Goal: Task Accomplishment & Management: Use online tool/utility

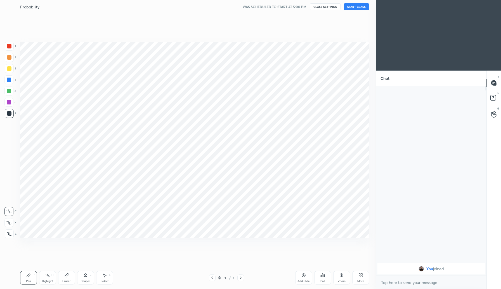
scroll to position [27709, 27609]
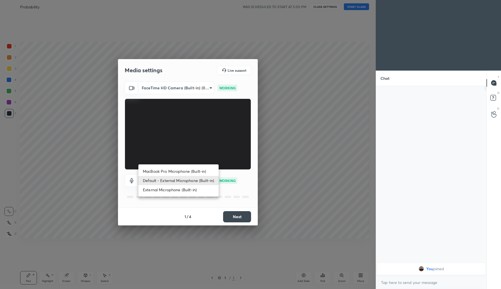
click at [184, 179] on body "1 2 3 4 5 6 7 C X Z C X Z E E Erase all H H Probability WAS SCHEDULED TO START …" at bounding box center [250, 144] width 501 height 289
click at [176, 189] on li "External Microphone (Built-in)" at bounding box center [178, 189] width 80 height 9
type input "ebc7e2414ce1cf5758e5e7d77bae78918b92c8d1c0d48ee3247ae7d6c7f5b5d1"
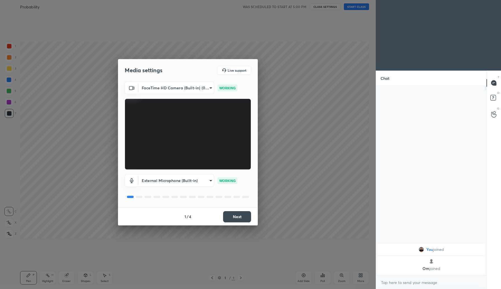
click at [239, 216] on button "Next" at bounding box center [237, 216] width 28 height 11
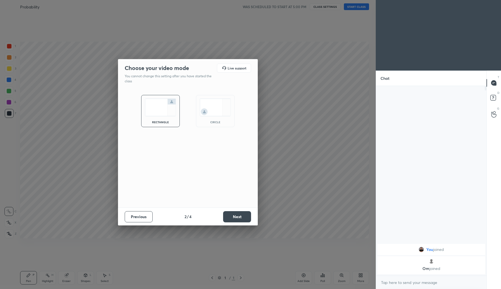
click at [208, 111] on img at bounding box center [215, 107] width 31 height 18
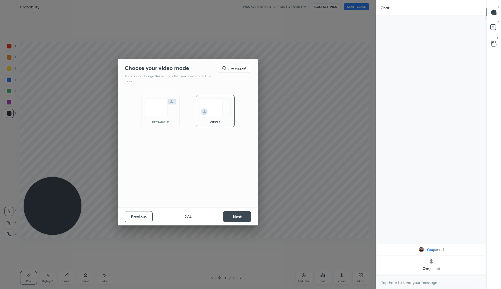
scroll to position [217, 109]
click at [228, 217] on button "Next" at bounding box center [237, 216] width 28 height 11
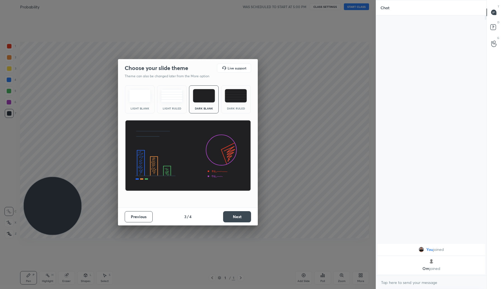
click at [238, 214] on button "Next" at bounding box center [237, 216] width 28 height 11
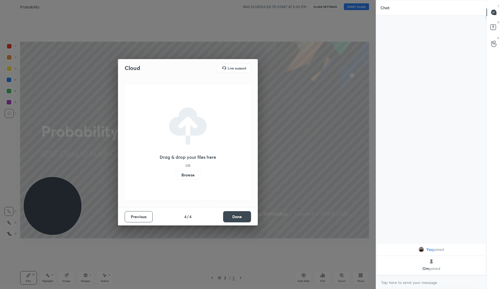
click at [190, 175] on label "Browse" at bounding box center [188, 174] width 25 height 9
click at [176, 175] on input "Browse" at bounding box center [176, 174] width 0 height 9
click at [240, 215] on button "Done" at bounding box center [237, 216] width 28 height 11
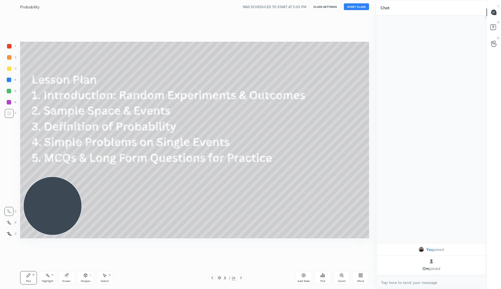
click at [212, 279] on icon at bounding box center [212, 277] width 4 height 4
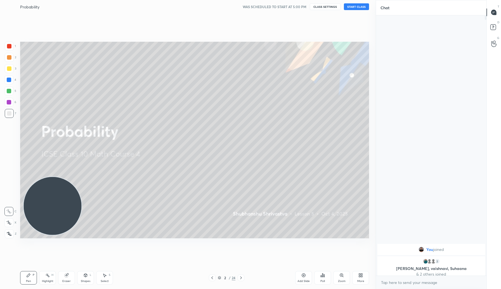
click at [355, 5] on button "START CLASS" at bounding box center [356, 6] width 25 height 7
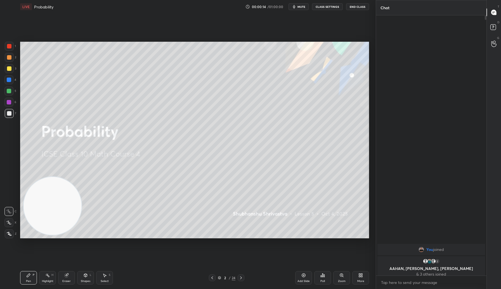
click at [9, 220] on icon at bounding box center [8, 222] width 5 height 4
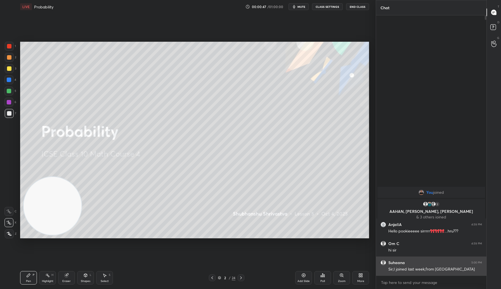
click at [398, 263] on h6 "Suhaana" at bounding box center [396, 262] width 16 height 5
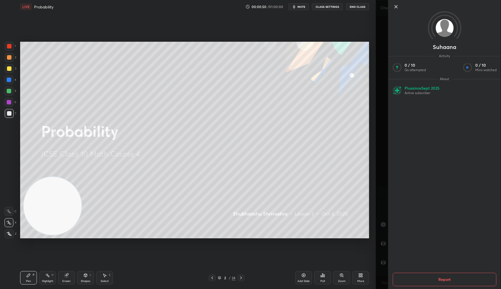
click at [397, 8] on icon at bounding box center [396, 6] width 7 height 7
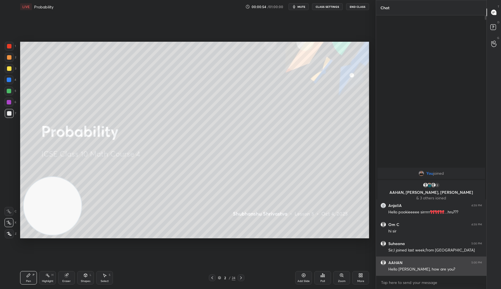
click at [396, 261] on h6 "AAHAN" at bounding box center [395, 262] width 14 height 5
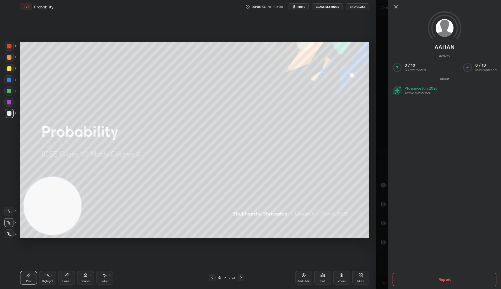
click at [397, 8] on icon at bounding box center [396, 6] width 7 height 7
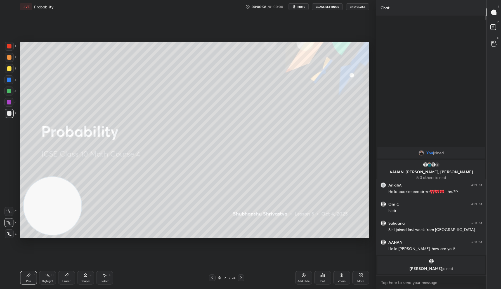
click at [428, 266] on p "[PERSON_NAME] joined" at bounding box center [431, 268] width 101 height 4
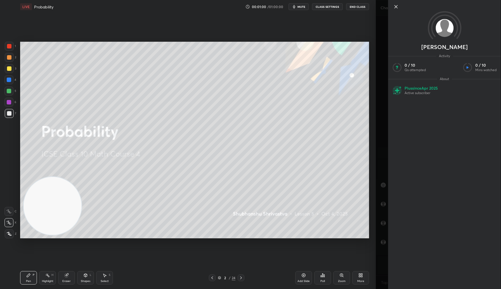
click at [395, 5] on icon at bounding box center [396, 6] width 7 height 7
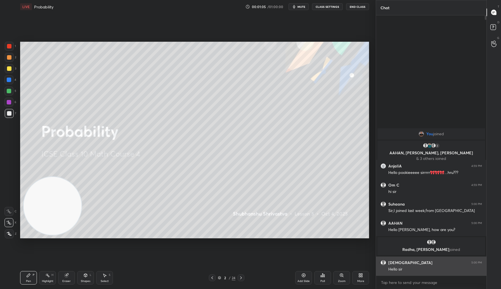
click at [400, 260] on h6 "[DEMOGRAPHIC_DATA]" at bounding box center [410, 262] width 44 height 5
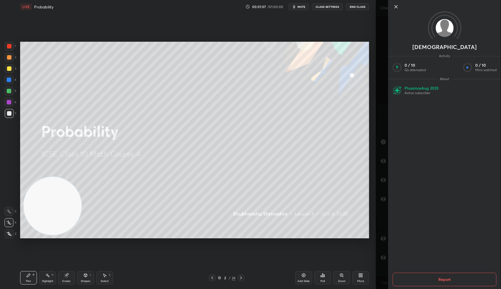
click at [395, 5] on icon at bounding box center [396, 6] width 3 height 3
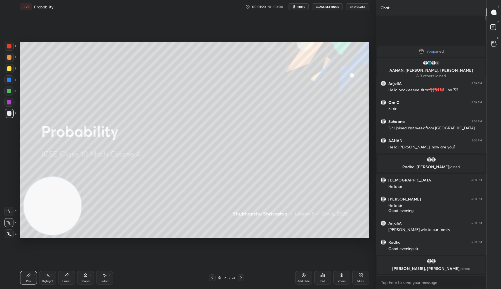
click at [426, 268] on p "[PERSON_NAME], [PERSON_NAME] joined" at bounding box center [431, 268] width 101 height 4
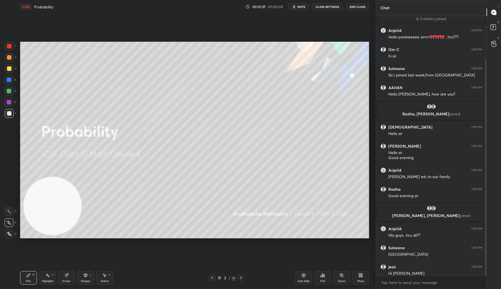
scroll to position [53, 0]
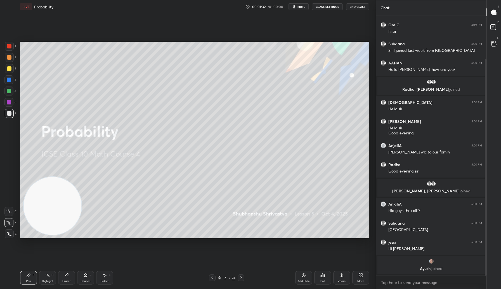
click at [428, 269] on p "[PERSON_NAME] joined" at bounding box center [431, 268] width 101 height 4
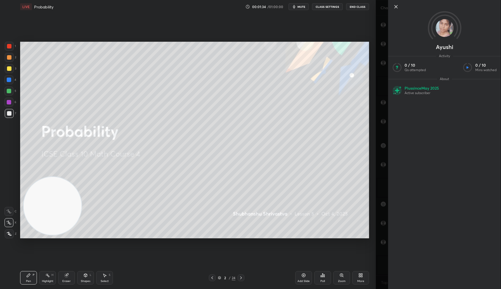
click at [396, 8] on icon at bounding box center [396, 6] width 7 height 7
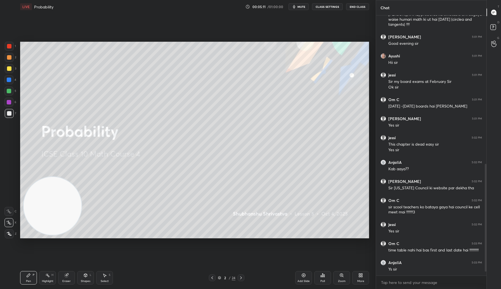
scroll to position [369, 0]
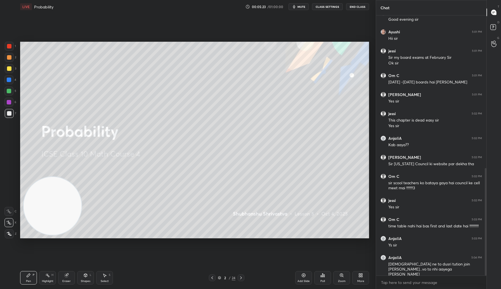
drag, startPoint x: 242, startPoint y: 278, endPoint x: 250, endPoint y: 275, distance: 8.3
click at [240, 278] on icon at bounding box center [241, 277] width 4 height 4
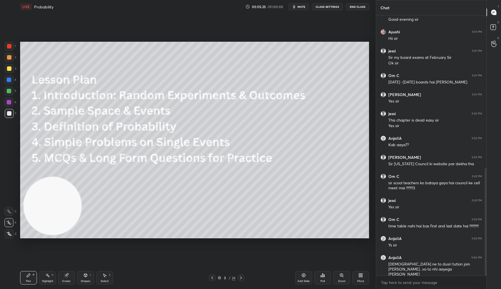
drag, startPoint x: 49, startPoint y: 278, endPoint x: 69, endPoint y: 260, distance: 26.5
click at [48, 277] on div "Highlight H" at bounding box center [47, 277] width 17 height 13
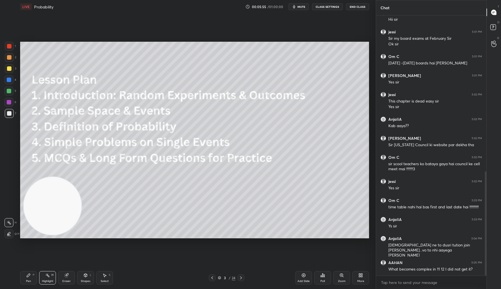
drag, startPoint x: 240, startPoint y: 280, endPoint x: 243, endPoint y: 277, distance: 3.8
click at [239, 279] on div at bounding box center [241, 277] width 7 height 7
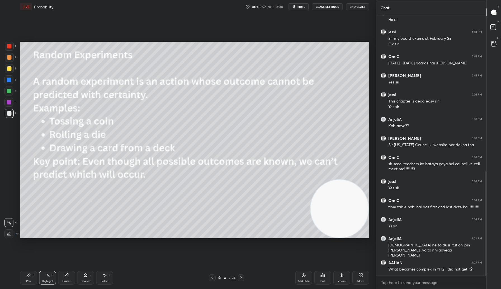
drag, startPoint x: 43, startPoint y: 209, endPoint x: 345, endPoint y: 227, distance: 302.5
click at [367, 254] on div "Setting up your live class Poll for secs No correct answer Start poll" at bounding box center [194, 139] width 353 height 253
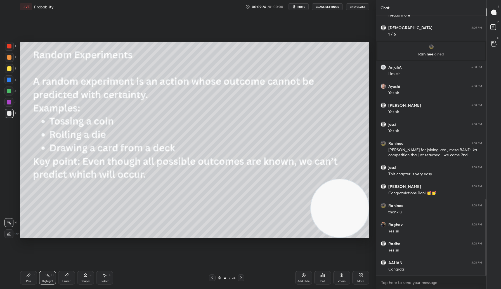
scroll to position [645, 0]
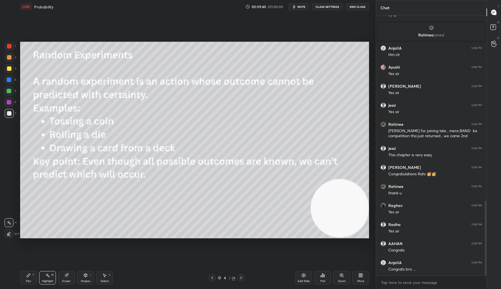
click at [241, 279] on icon at bounding box center [241, 277] width 4 height 4
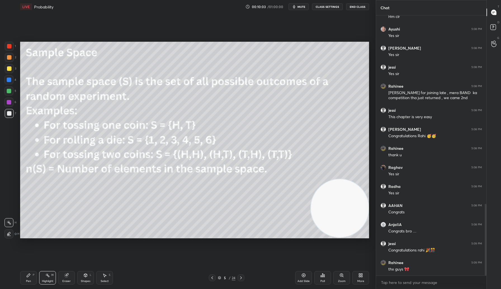
scroll to position [703, 0]
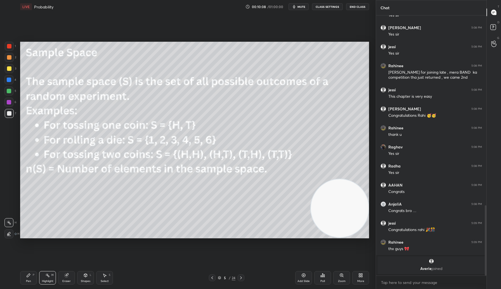
click at [429, 269] on p "[PERSON_NAME] joined" at bounding box center [431, 268] width 101 height 4
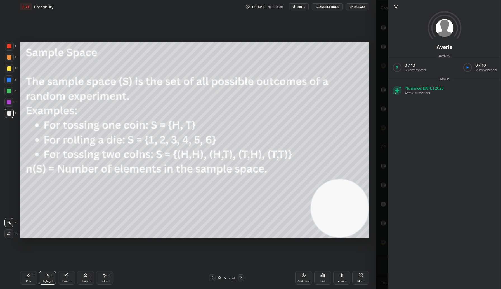
click at [396, 8] on icon at bounding box center [396, 6] width 7 height 7
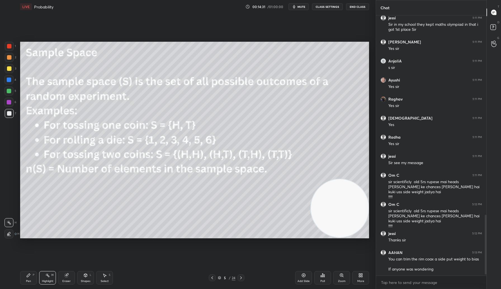
scroll to position [871, 0]
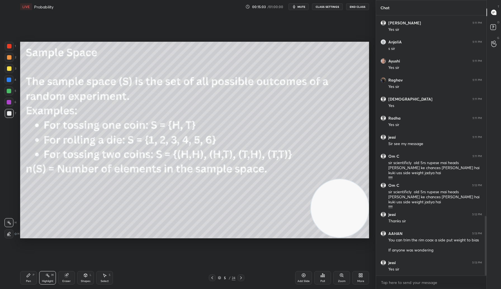
drag, startPoint x: 243, startPoint y: 279, endPoint x: 242, endPoint y: 273, distance: 5.1
click at [241, 277] on icon at bounding box center [241, 277] width 4 height 4
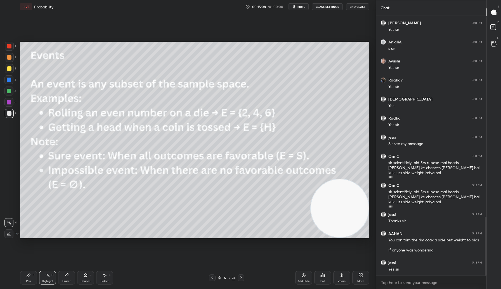
scroll to position [890, 0]
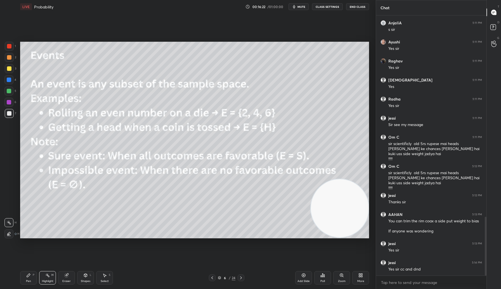
drag, startPoint x: 28, startPoint y: 276, endPoint x: 59, endPoint y: 247, distance: 42.8
click at [28, 276] on icon at bounding box center [28, 274] width 3 height 3
click at [48, 278] on div "Highlight H" at bounding box center [47, 277] width 17 height 13
click at [30, 280] on div "Pen" at bounding box center [28, 280] width 5 height 3
click at [44, 276] on div "Highlight H" at bounding box center [47, 277] width 17 height 13
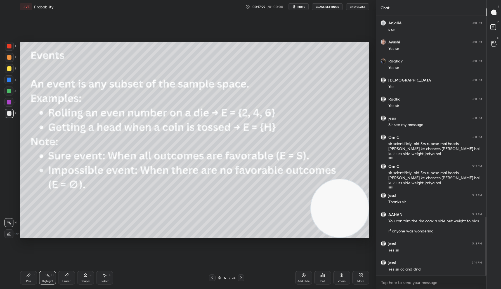
click at [219, 278] on icon at bounding box center [219, 277] width 3 height 1
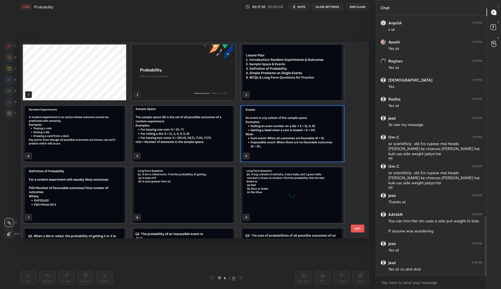
scroll to position [195, 346]
click at [358, 228] on button "EXIT" at bounding box center [357, 228] width 13 height 8
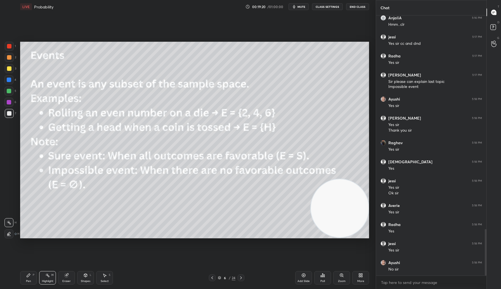
scroll to position [1191, 0]
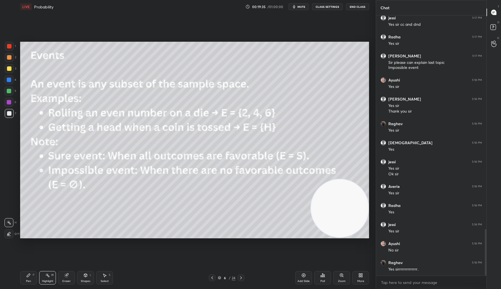
click at [242, 278] on icon at bounding box center [241, 277] width 4 height 4
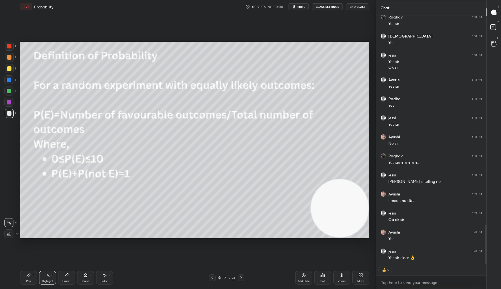
scroll to position [1317, 0]
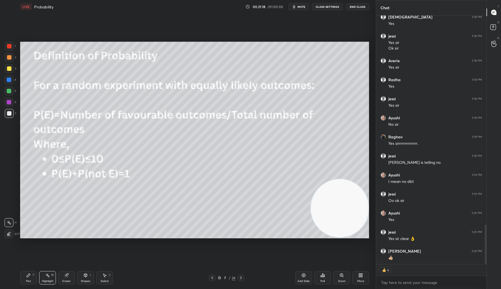
click at [27, 277] on div "Pen P" at bounding box center [28, 277] width 17 height 13
click at [49, 275] on div "Highlight H" at bounding box center [47, 277] width 17 height 13
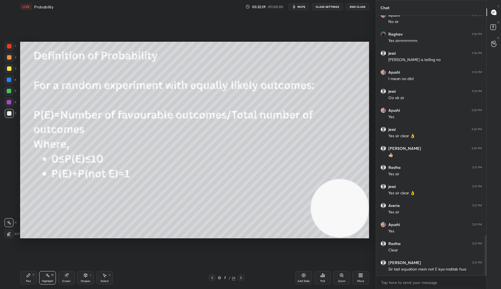
scroll to position [1440, 0]
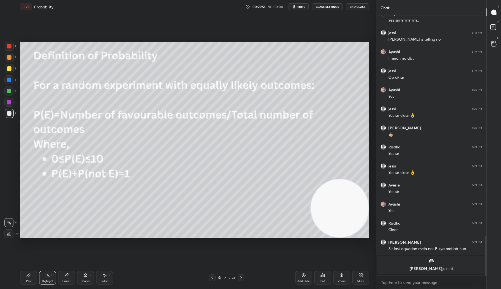
click at [429, 264] on div "[PERSON_NAME] joined" at bounding box center [431, 265] width 108 height 18
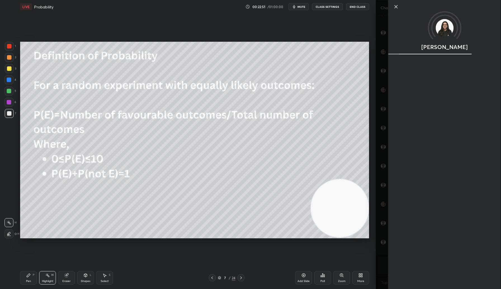
scroll to position [1213, 0]
click at [396, 9] on icon at bounding box center [396, 6] width 7 height 7
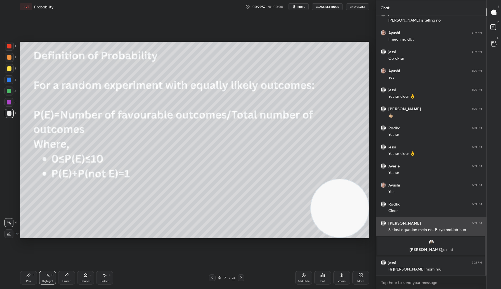
click at [405, 228] on div "Sir last equation mein not E kya matlab hua" at bounding box center [435, 230] width 94 height 6
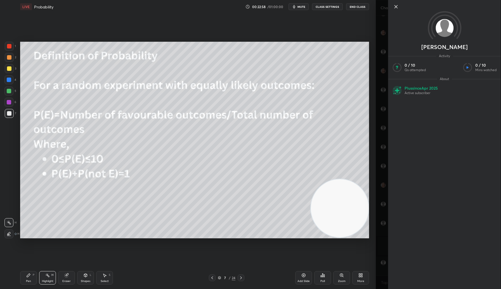
scroll to position [1232, 0]
click at [397, 7] on icon at bounding box center [396, 6] width 7 height 7
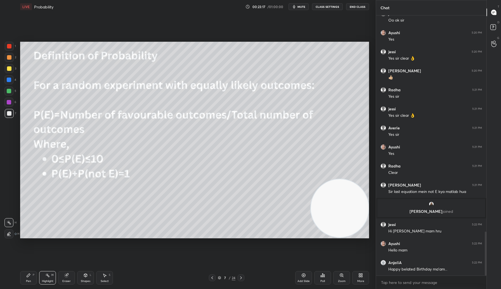
scroll to position [1275, 0]
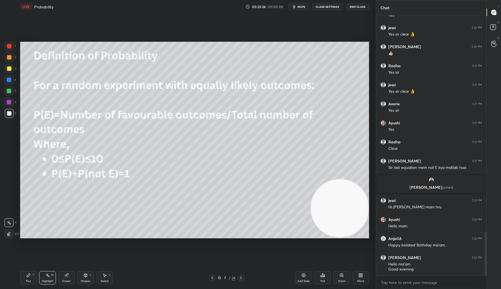
drag, startPoint x: 243, startPoint y: 277, endPoint x: 244, endPoint y: 272, distance: 5.0
click at [241, 276] on div at bounding box center [241, 277] width 7 height 7
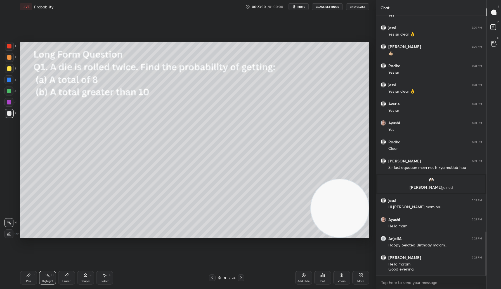
click at [30, 277] on div "Pen P" at bounding box center [28, 277] width 17 height 13
click at [9, 91] on div at bounding box center [9, 91] width 4 height 4
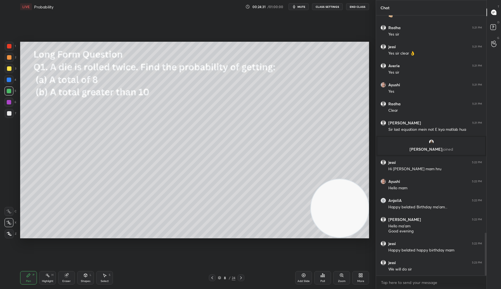
scroll to position [1332, 0]
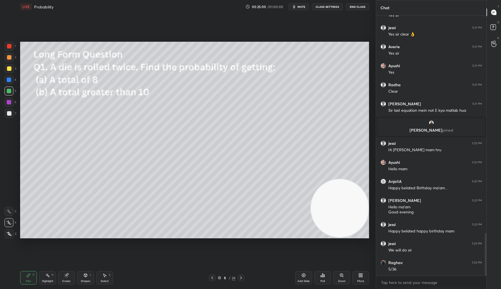
drag, startPoint x: 68, startPoint y: 276, endPoint x: 68, endPoint y: 258, distance: 18.7
click at [67, 275] on icon at bounding box center [66, 275] width 4 height 4
click at [28, 278] on div "Pen P" at bounding box center [28, 277] width 17 height 13
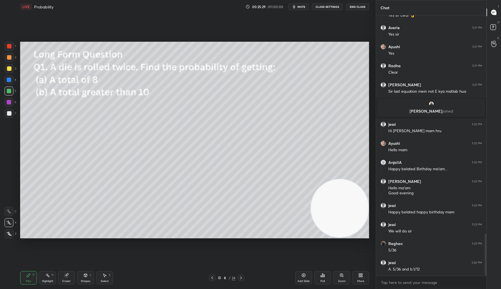
drag, startPoint x: 48, startPoint y: 277, endPoint x: 55, endPoint y: 258, distance: 20.0
click at [47, 276] on icon at bounding box center [47, 275] width 4 height 4
drag, startPoint x: 29, startPoint y: 278, endPoint x: 35, endPoint y: 251, distance: 27.2
click at [28, 278] on div "Pen P" at bounding box center [28, 277] width 17 height 13
drag, startPoint x: 47, startPoint y: 279, endPoint x: 48, endPoint y: 260, distance: 18.8
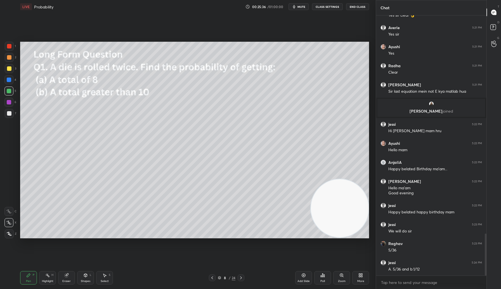
click at [46, 279] on div "Highlight" at bounding box center [47, 280] width 11 height 3
drag, startPoint x: 28, startPoint y: 276, endPoint x: 29, endPoint y: 272, distance: 4.9
click at [28, 275] on icon at bounding box center [28, 274] width 3 height 3
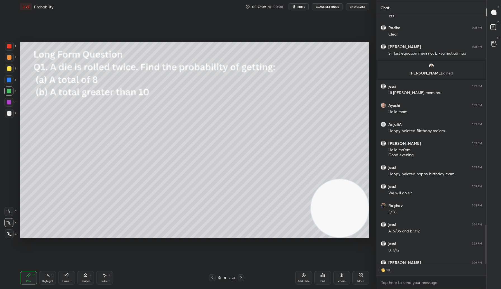
scroll to position [1389, 0]
click at [9, 69] on div at bounding box center [9, 68] width 4 height 4
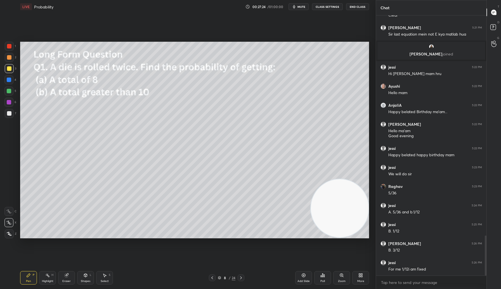
scroll to position [1427, 0]
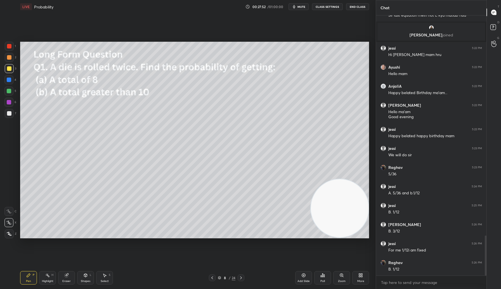
drag, startPoint x: 65, startPoint y: 276, endPoint x: 81, endPoint y: 255, distance: 26.3
click at [65, 275] on icon at bounding box center [67, 275] width 4 height 4
click at [28, 276] on div "Pen P" at bounding box center [28, 277] width 17 height 13
click at [10, 58] on div at bounding box center [9, 57] width 4 height 4
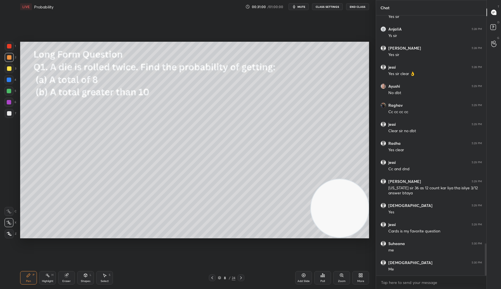
scroll to position [1851, 0]
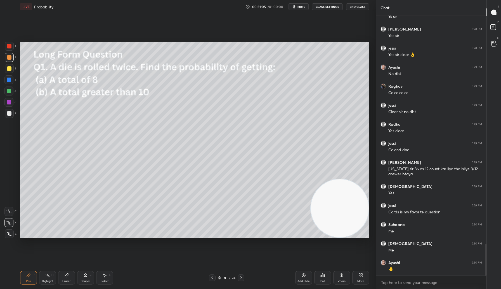
drag, startPoint x: 242, startPoint y: 278, endPoint x: 245, endPoint y: 276, distance: 3.6
click at [241, 277] on icon at bounding box center [241, 277] width 4 height 4
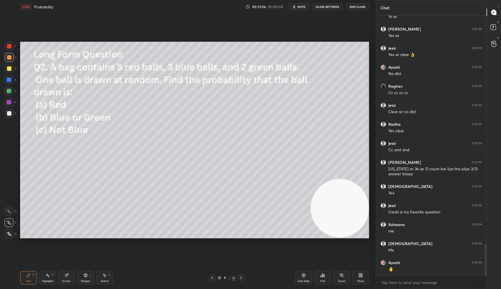
drag, startPoint x: 48, startPoint y: 278, endPoint x: 49, endPoint y: 272, distance: 6.3
click at [48, 278] on div "Highlight H" at bounding box center [47, 277] width 17 height 13
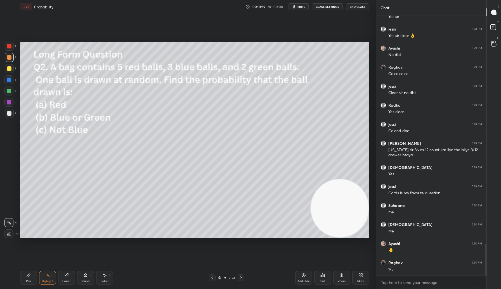
click at [29, 279] on div "Pen" at bounding box center [28, 280] width 5 height 3
click at [219, 278] on icon at bounding box center [219, 277] width 3 height 3
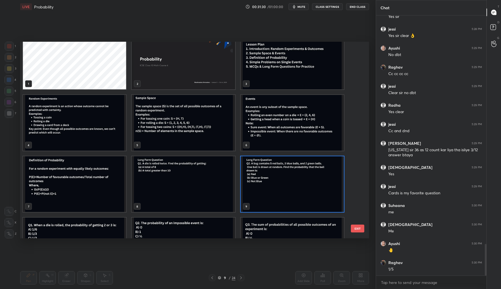
scroll to position [18, 0]
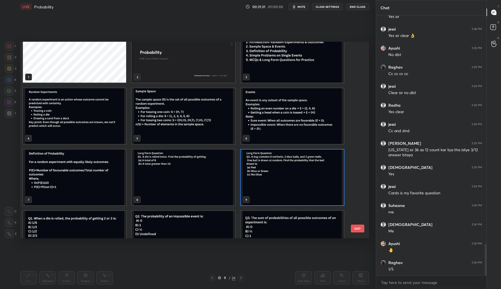
click at [357, 229] on button "EXIT" at bounding box center [357, 228] width 13 height 8
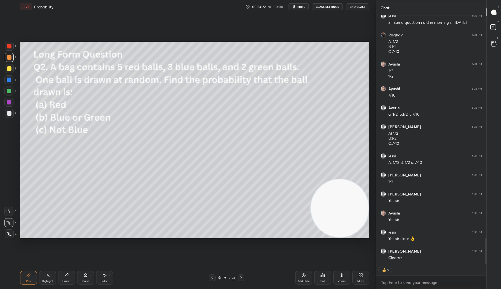
scroll to position [2154, 0]
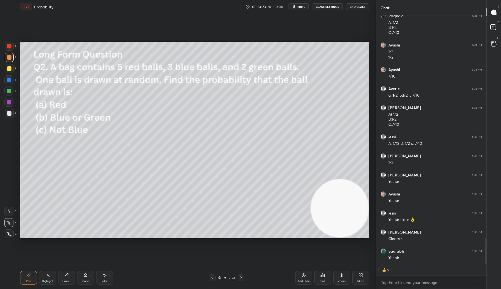
click at [8, 69] on div at bounding box center [9, 68] width 4 height 4
click at [302, 277] on div "Add Slide" at bounding box center [303, 277] width 17 height 13
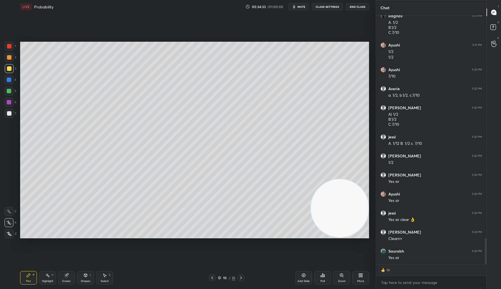
type textarea "x"
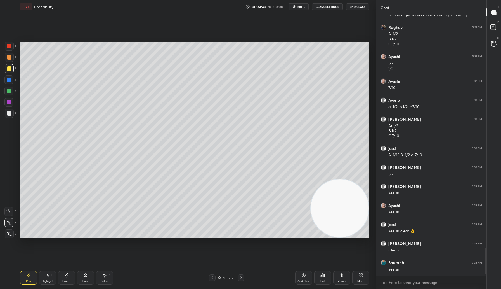
scroll to position [2161, 0]
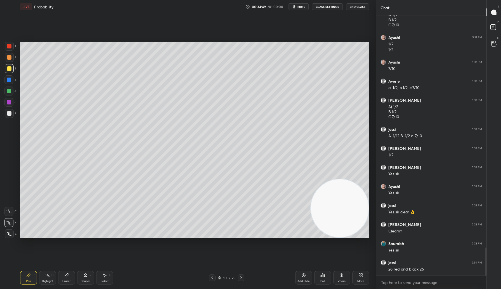
drag, startPoint x: 66, startPoint y: 277, endPoint x: 67, endPoint y: 267, distance: 9.8
click at [65, 275] on icon at bounding box center [67, 275] width 4 height 4
drag, startPoint x: 26, startPoint y: 279, endPoint x: 27, endPoint y: 274, distance: 4.6
click at [26, 278] on div "Pen P" at bounding box center [28, 277] width 17 height 13
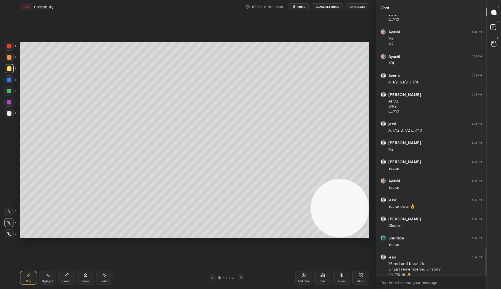
scroll to position [2173, 0]
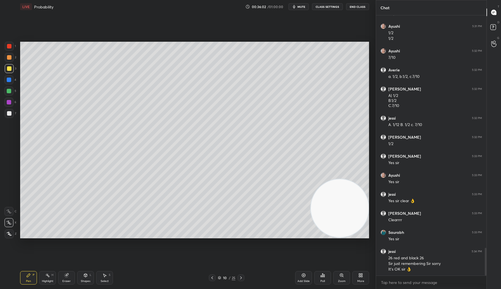
drag, startPoint x: 68, startPoint y: 278, endPoint x: 105, endPoint y: 245, distance: 49.7
click at [70, 275] on div "Eraser" at bounding box center [66, 277] width 17 height 13
drag, startPoint x: 31, startPoint y: 277, endPoint x: 57, endPoint y: 256, distance: 33.6
click at [29, 277] on div "Pen P" at bounding box center [28, 277] width 17 height 13
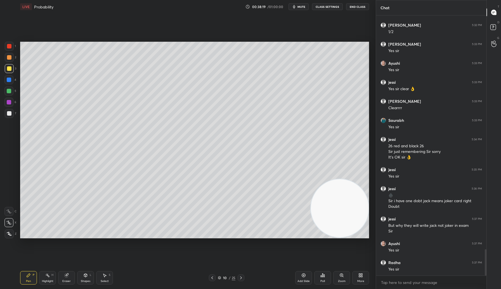
scroll to position [2304, 0]
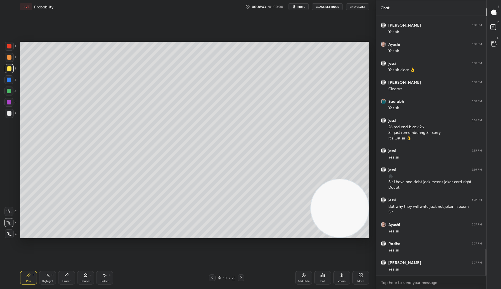
click at [55, 277] on div "Highlight H" at bounding box center [47, 277] width 17 height 13
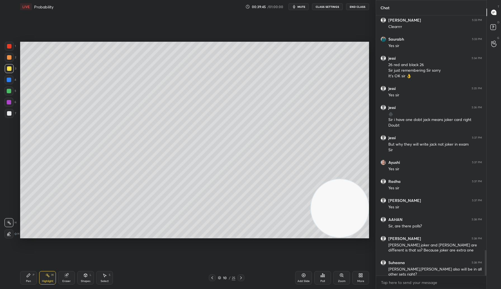
scroll to position [2385, 0]
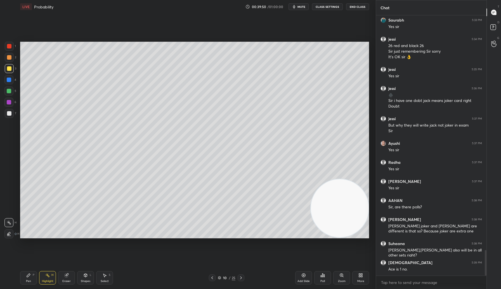
drag, startPoint x: 30, startPoint y: 278, endPoint x: 64, endPoint y: 247, distance: 46.5
click at [32, 278] on div "Pen P" at bounding box center [28, 277] width 17 height 13
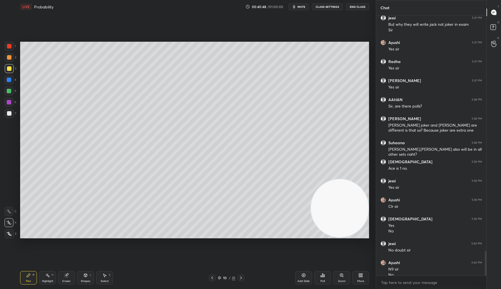
scroll to position [2491, 0]
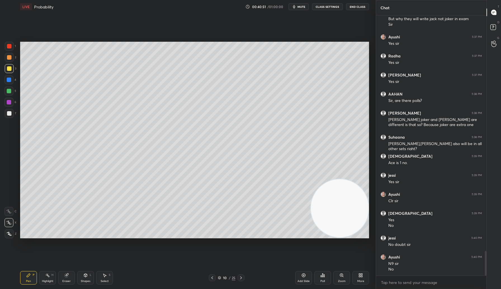
click at [322, 280] on div "Poll" at bounding box center [322, 280] width 4 height 3
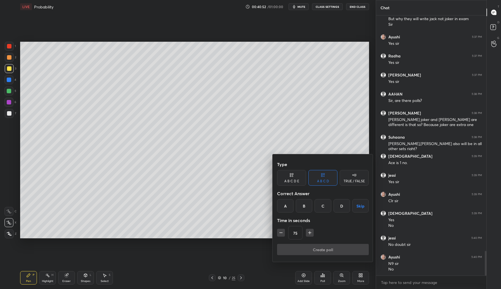
click at [279, 234] on icon "button" at bounding box center [281, 233] width 6 height 6
type input "30"
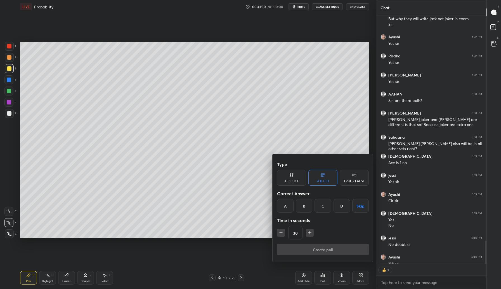
click at [304, 205] on div "B" at bounding box center [304, 205] width 16 height 13
drag, startPoint x: 307, startPoint y: 247, endPoint x: 275, endPoint y: 264, distance: 36.6
click at [306, 247] on button "Create poll" at bounding box center [323, 249] width 92 height 11
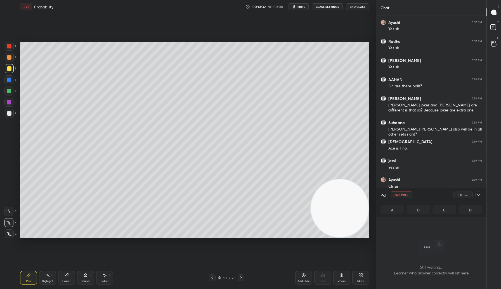
scroll to position [0, 0]
click at [242, 277] on icon at bounding box center [241, 277] width 4 height 4
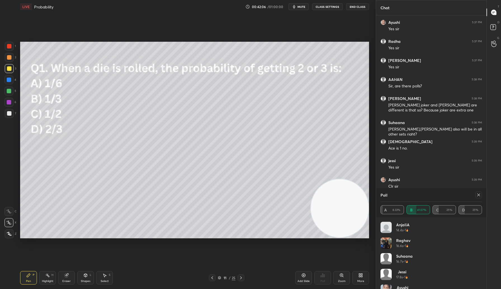
scroll to position [11, 0]
click at [478, 193] on icon at bounding box center [478, 194] width 4 height 4
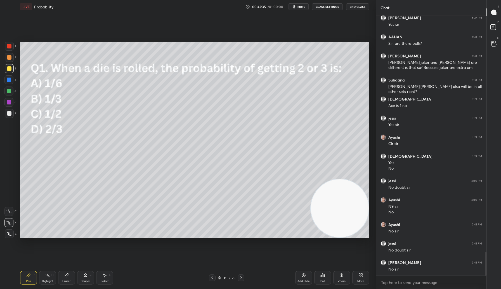
scroll to position [2567, 0]
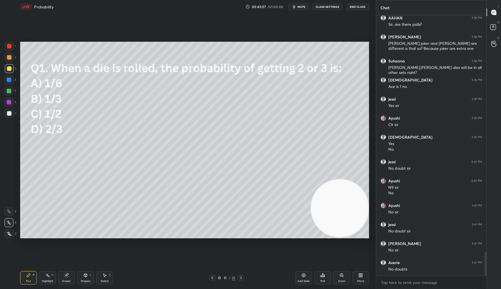
click at [324, 277] on div "Poll" at bounding box center [322, 277] width 17 height 13
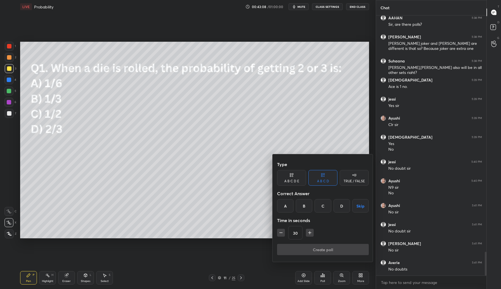
click at [287, 205] on div "A" at bounding box center [285, 205] width 16 height 13
drag, startPoint x: 319, startPoint y: 249, endPoint x: 313, endPoint y: 248, distance: 5.9
click at [318, 249] on button "Create poll" at bounding box center [323, 249] width 92 height 11
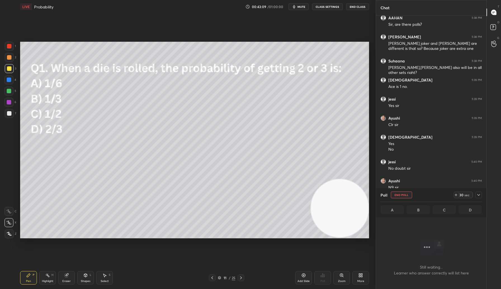
scroll to position [229, 109]
click at [240, 276] on icon at bounding box center [241, 277] width 4 height 4
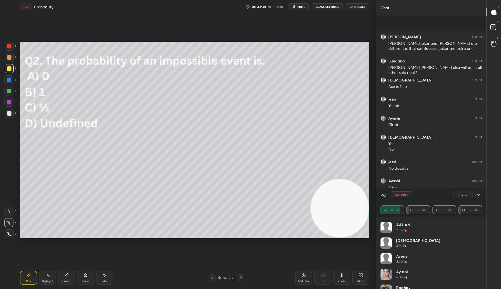
scroll to position [2615, 0]
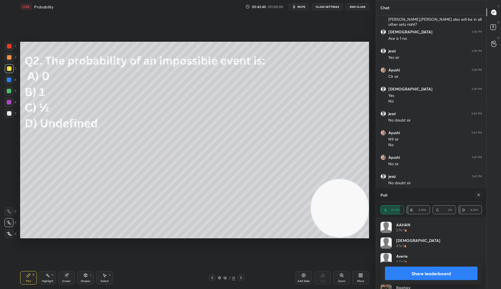
click at [434, 273] on button "Share leaderboard" at bounding box center [431, 272] width 93 height 13
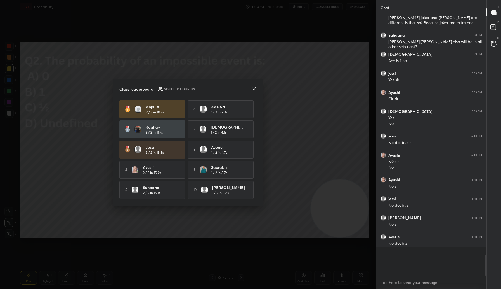
scroll to position [2, 2]
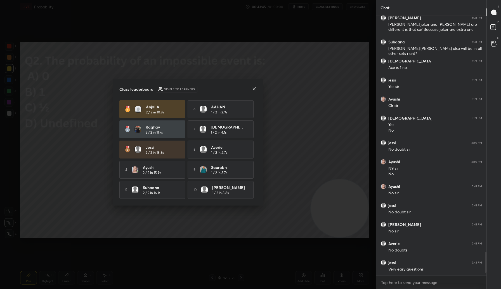
click at [254, 87] on icon at bounding box center [254, 88] width 4 height 4
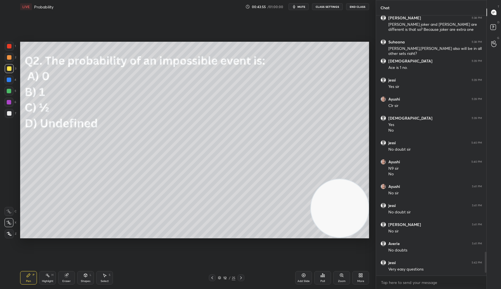
click at [220, 277] on icon at bounding box center [219, 277] width 3 height 3
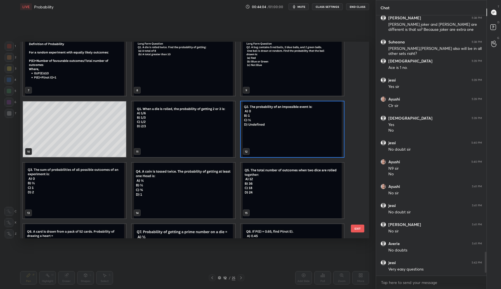
click at [355, 229] on button "EXIT" at bounding box center [357, 228] width 13 height 8
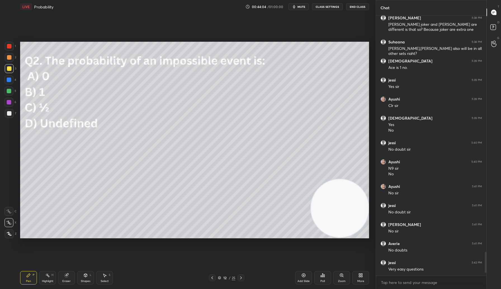
click at [320, 277] on div "Poll" at bounding box center [322, 277] width 17 height 13
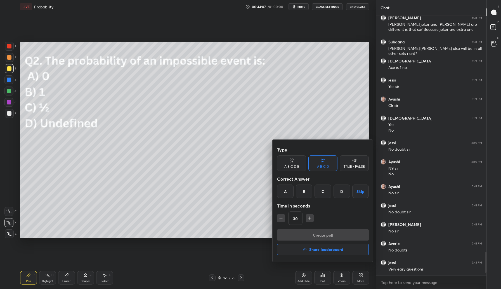
drag, startPoint x: 322, startPoint y: 190, endPoint x: 322, endPoint y: 198, distance: 7.8
click at [319, 190] on div "C" at bounding box center [323, 190] width 16 height 13
drag, startPoint x: 322, startPoint y: 232, endPoint x: 286, endPoint y: 247, distance: 39.3
click at [320, 232] on button "Create poll" at bounding box center [323, 234] width 92 height 11
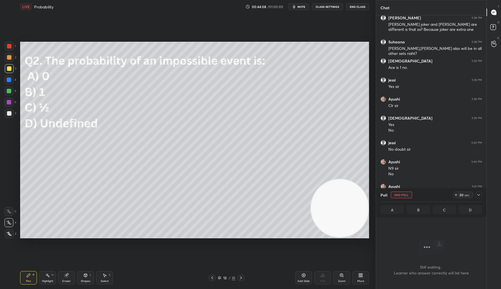
click at [239, 278] on icon at bounding box center [241, 277] width 4 height 4
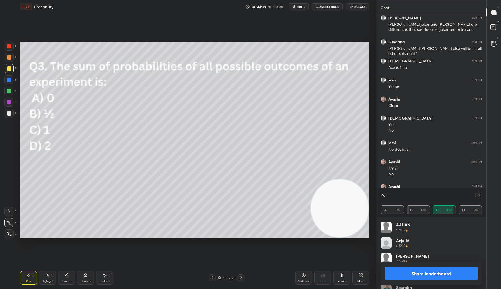
click at [429, 274] on button "Share leaderboard" at bounding box center [431, 272] width 93 height 13
type textarea "x"
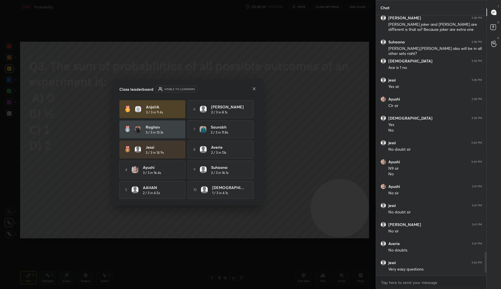
click at [256, 88] on icon at bounding box center [254, 88] width 4 height 4
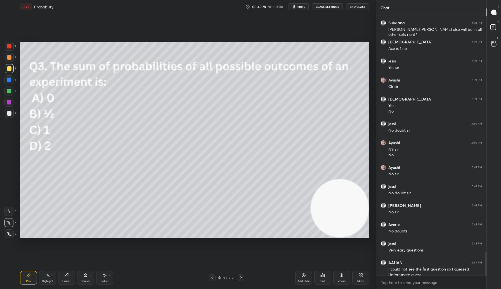
scroll to position [2611, 0]
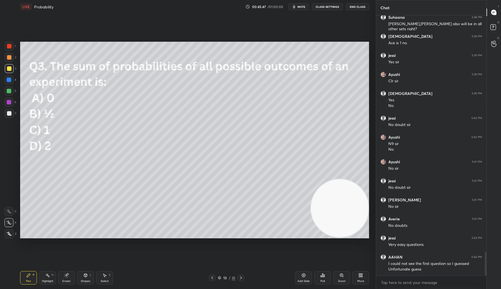
click at [219, 278] on icon at bounding box center [219, 277] width 3 height 1
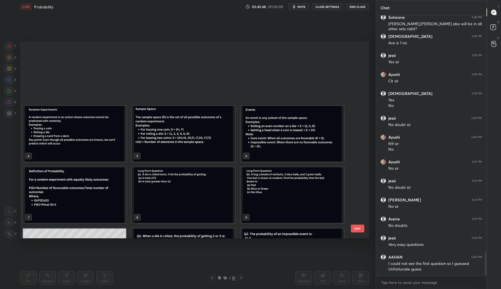
scroll to position [195, 346]
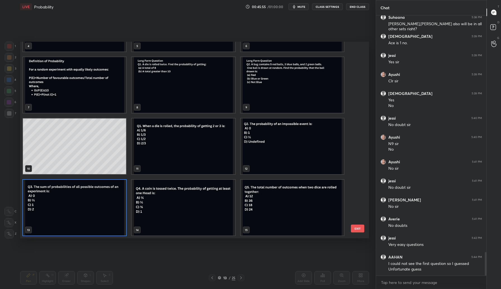
click at [357, 229] on button "EXIT" at bounding box center [357, 228] width 13 height 8
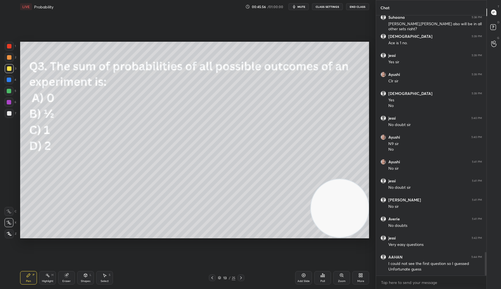
scroll to position [0, 0]
click at [322, 277] on icon at bounding box center [322, 275] width 4 height 4
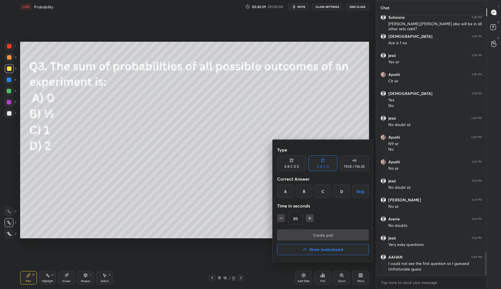
click at [310, 219] on icon "button" at bounding box center [310, 218] width 6 height 6
type input "60"
drag, startPoint x: 325, startPoint y: 190, endPoint x: 324, endPoint y: 200, distance: 9.2
click at [325, 190] on div "C" at bounding box center [323, 190] width 16 height 13
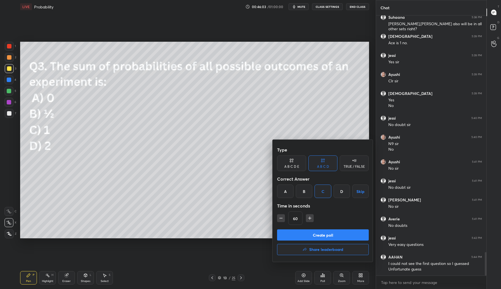
drag, startPoint x: 320, startPoint y: 233, endPoint x: 272, endPoint y: 250, distance: 51.0
click at [317, 232] on button "Create poll" at bounding box center [323, 234] width 92 height 11
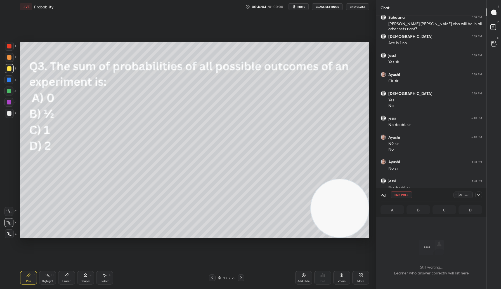
scroll to position [188, 109]
click at [242, 278] on icon at bounding box center [241, 277] width 4 height 4
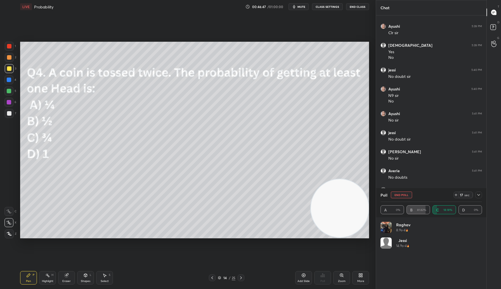
scroll to position [2678, 0]
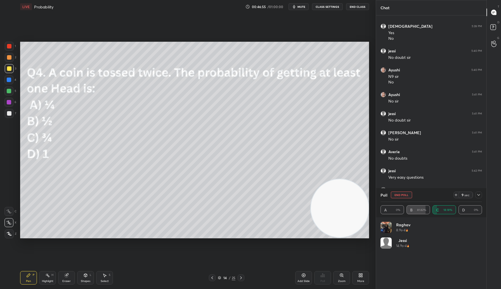
drag, startPoint x: 479, startPoint y: 195, endPoint x: 483, endPoint y: 196, distance: 4.5
click at [481, 194] on div at bounding box center [478, 194] width 7 height 7
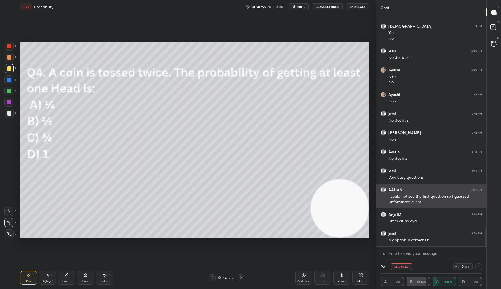
scroll to position [0, 0]
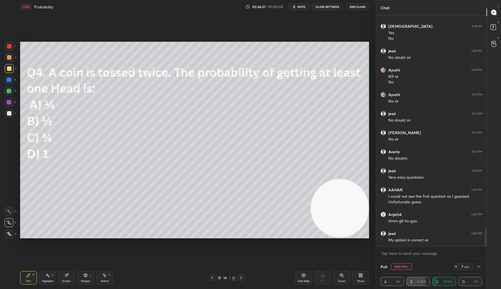
click at [479, 268] on icon at bounding box center [478, 266] width 4 height 4
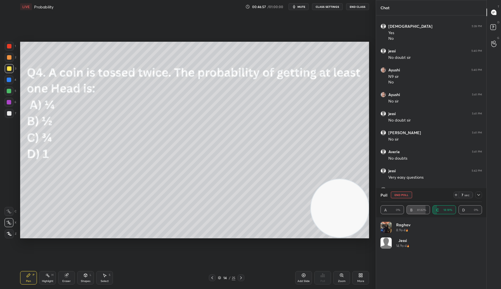
scroll to position [65, 100]
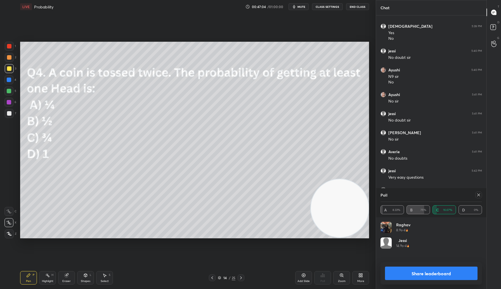
drag, startPoint x: 431, startPoint y: 272, endPoint x: 436, endPoint y: 272, distance: 4.2
click at [431, 272] on button "Share leaderboard" at bounding box center [431, 272] width 93 height 13
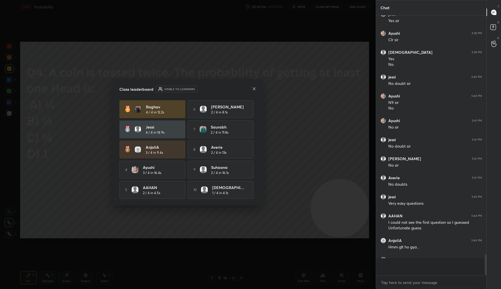
scroll to position [258, 109]
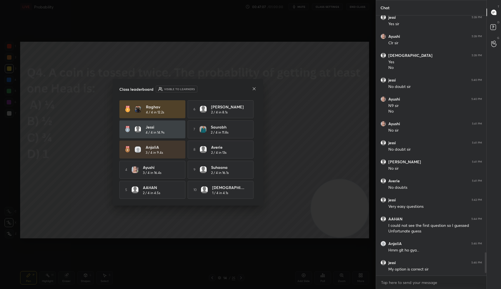
click at [254, 88] on icon at bounding box center [254, 88] width 4 height 4
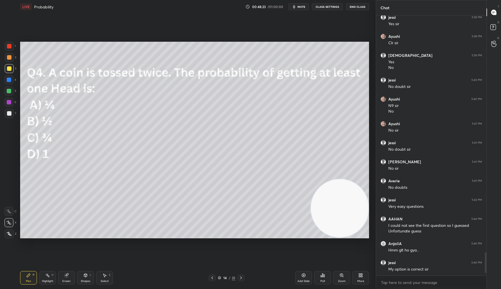
drag, startPoint x: 9, startPoint y: 77, endPoint x: 18, endPoint y: 75, distance: 9.2
click at [9, 77] on div at bounding box center [8, 79] width 9 height 9
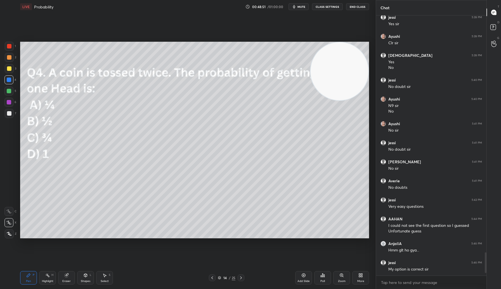
drag, startPoint x: 340, startPoint y: 220, endPoint x: 344, endPoint y: 47, distance: 172.9
click at [343, 39] on div "Setting up your live class Poll for secs No correct answer Start poll" at bounding box center [194, 139] width 353 height 253
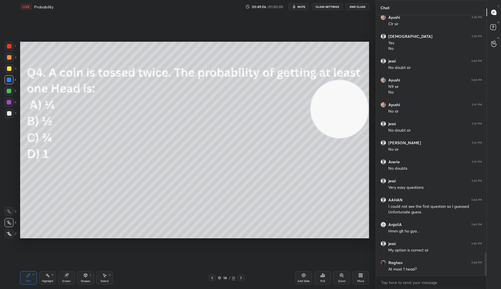
drag, startPoint x: 347, startPoint y: 69, endPoint x: 356, endPoint y: 96, distance: 28.7
click at [352, 105] on video at bounding box center [340, 109] width 58 height 58
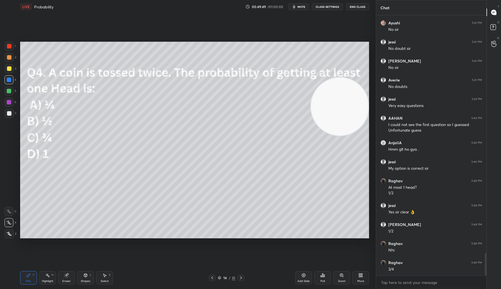
scroll to position [2768, 0]
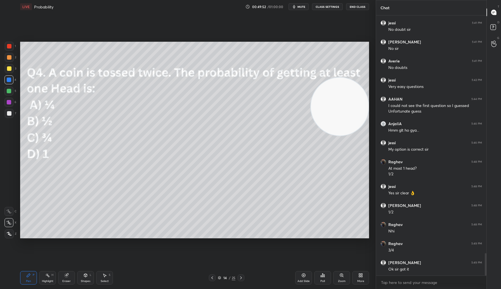
click at [64, 268] on div "LIVE Probability 00:49:52 / 01:00:00 mute CLASS SETTINGS End Class Setting up y…" at bounding box center [194, 144] width 353 height 289
click at [48, 276] on icon at bounding box center [47, 275] width 4 height 4
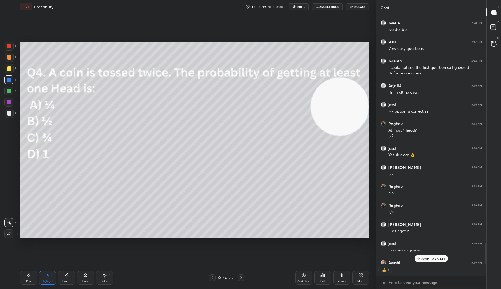
scroll to position [2818, 0]
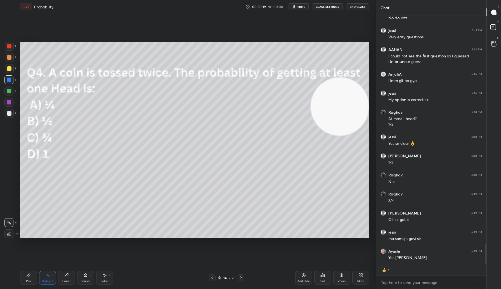
drag, startPoint x: 485, startPoint y: 254, endPoint x: 478, endPoint y: 264, distance: 11.6
click at [481, 270] on div "[PERSON_NAME] 5:41 PM No sir Averie 5:41 PM No doubts [PERSON_NAME] 5:42 PM Ver…" at bounding box center [431, 151] width 110 height 273
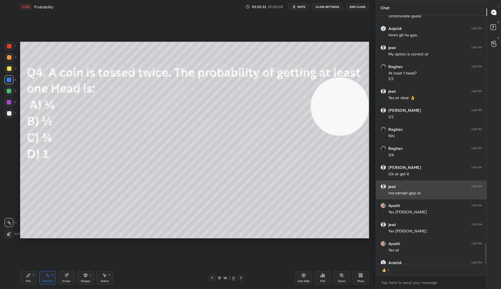
scroll to position [2894, 0]
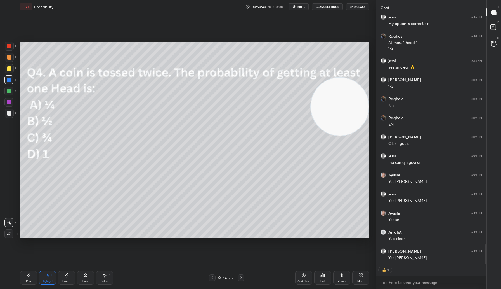
click at [220, 277] on icon at bounding box center [219, 277] width 3 height 3
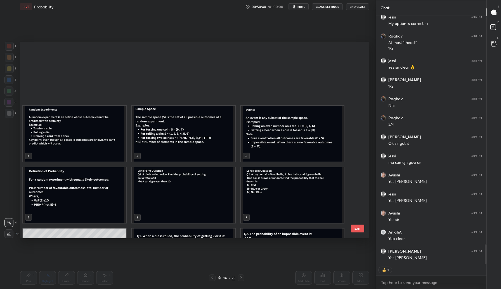
scroll to position [195, 346]
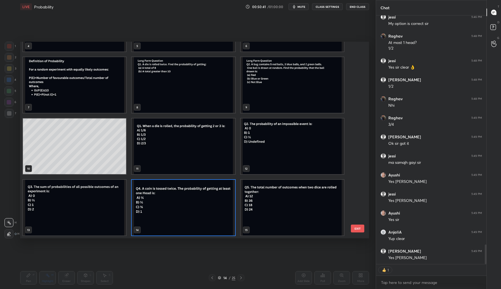
type textarea "x"
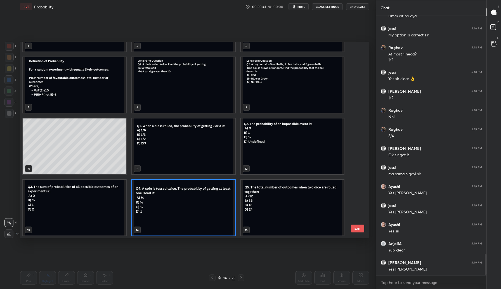
scroll to position [2, 2]
drag, startPoint x: 358, startPoint y: 227, endPoint x: 357, endPoint y: 233, distance: 6.0
click at [357, 227] on button "EXIT" at bounding box center [357, 228] width 13 height 8
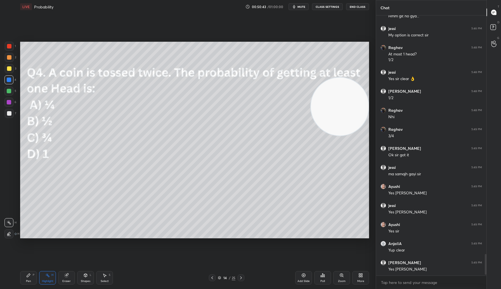
click at [323, 274] on icon at bounding box center [322, 275] width 4 height 4
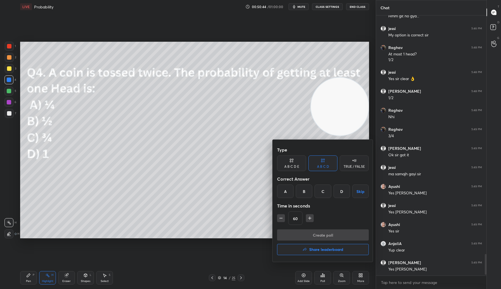
click at [279, 220] on icon "button" at bounding box center [281, 218] width 6 height 6
click at [279, 218] on icon "button" at bounding box center [281, 218] width 6 height 6
type input "30"
click at [303, 191] on div "B" at bounding box center [304, 190] width 16 height 13
drag, startPoint x: 323, startPoint y: 233, endPoint x: 319, endPoint y: 233, distance: 3.6
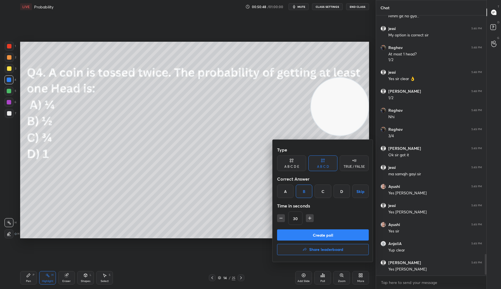
click at [320, 233] on button "Create poll" at bounding box center [323, 234] width 92 height 11
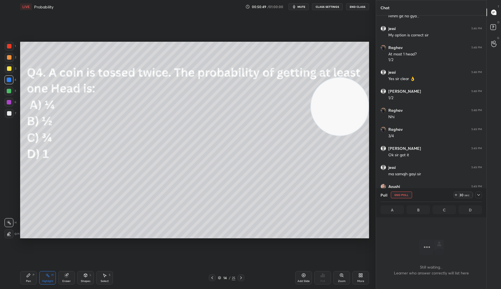
drag, startPoint x: 240, startPoint y: 278, endPoint x: 244, endPoint y: 274, distance: 5.9
click at [240, 278] on div "Type A B C D E A B C D TRUE / FALSE Correct Answer A B C D Skip Time in seconds…" at bounding box center [250, 144] width 501 height 289
click at [240, 279] on icon at bounding box center [241, 277] width 4 height 4
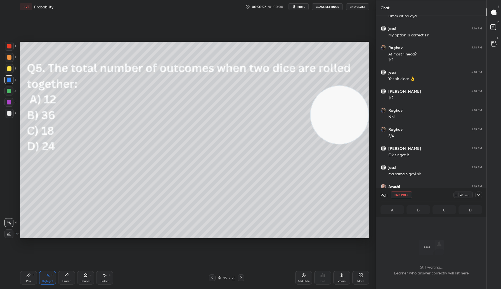
drag, startPoint x: 335, startPoint y: 111, endPoint x: 335, endPoint y: 126, distance: 15.4
click at [334, 127] on video at bounding box center [340, 115] width 58 height 58
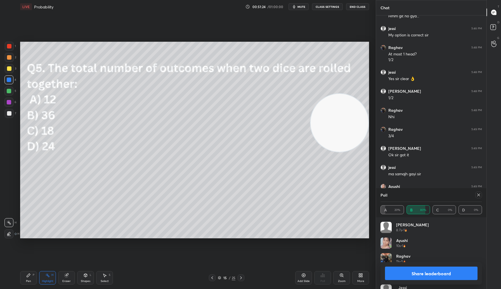
click at [427, 275] on button "Share leaderboard" at bounding box center [431, 272] width 93 height 13
type textarea "x"
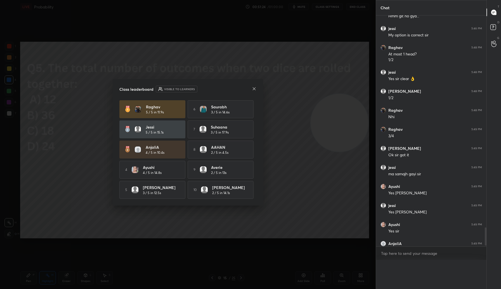
scroll to position [0, 0]
click at [254, 86] on icon at bounding box center [254, 88] width 4 height 4
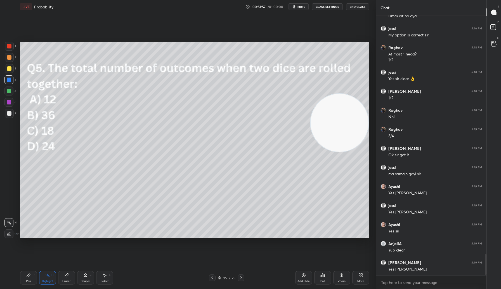
drag, startPoint x: 27, startPoint y: 276, endPoint x: 26, endPoint y: 273, distance: 2.9
click at [26, 276] on icon at bounding box center [28, 275] width 4 height 4
click at [218, 279] on div "15 / 25" at bounding box center [227, 277] width 18 height 5
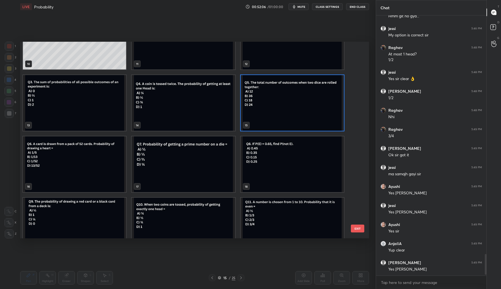
scroll to position [211, 0]
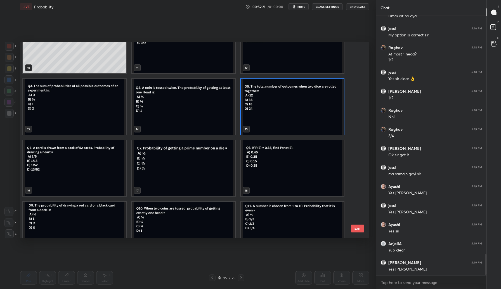
click at [358, 228] on button "EXIT" at bounding box center [357, 228] width 13 height 8
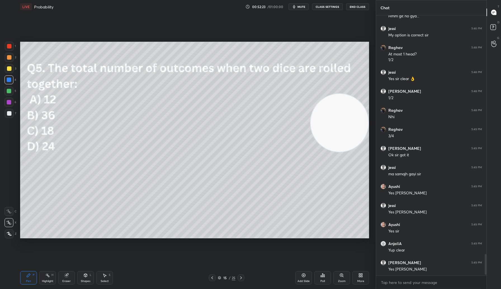
click at [321, 275] on icon at bounding box center [321, 275] width 1 height 1
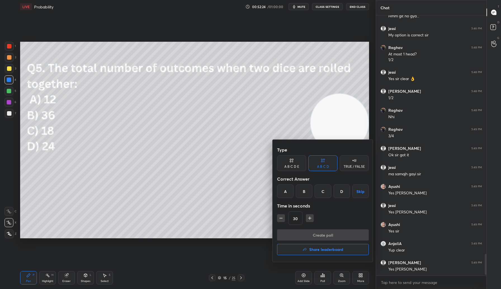
click at [310, 219] on icon "button" at bounding box center [310, 218] width 6 height 6
type input "45"
drag, startPoint x: 340, startPoint y: 191, endPoint x: 340, endPoint y: 194, distance: 3.4
click at [340, 190] on div "D" at bounding box center [342, 190] width 16 height 13
click at [316, 234] on button "Create poll" at bounding box center [323, 234] width 92 height 11
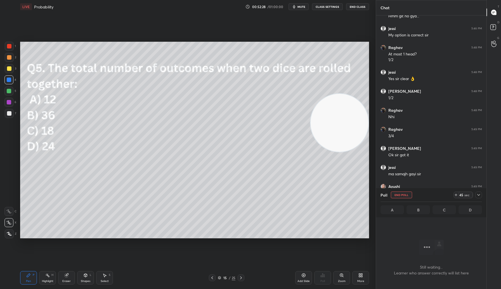
scroll to position [188, 109]
drag, startPoint x: 241, startPoint y: 279, endPoint x: 243, endPoint y: 276, distance: 3.1
click at [240, 279] on icon at bounding box center [241, 277] width 4 height 4
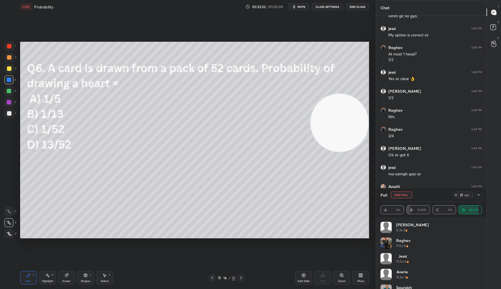
scroll to position [2930, 0]
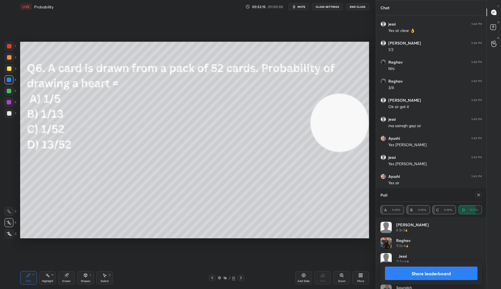
click at [417, 274] on button "Share leaderboard" at bounding box center [431, 272] width 93 height 13
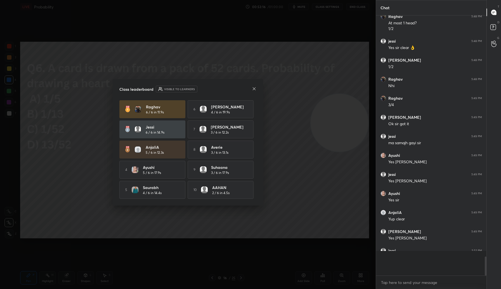
scroll to position [258, 109]
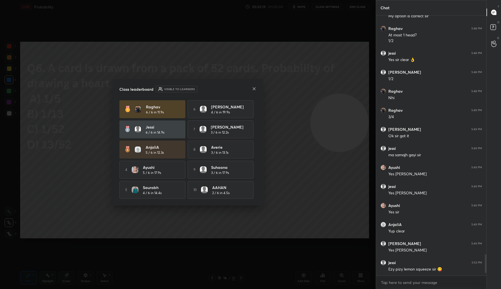
click at [255, 88] on icon at bounding box center [254, 88] width 3 height 3
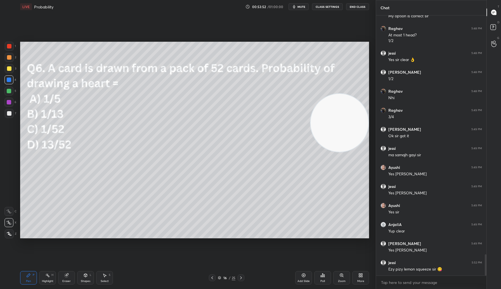
scroll to position [2922, 0]
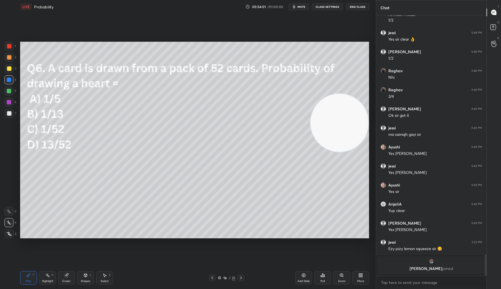
click at [426, 268] on p "[PERSON_NAME] joined" at bounding box center [431, 268] width 101 height 4
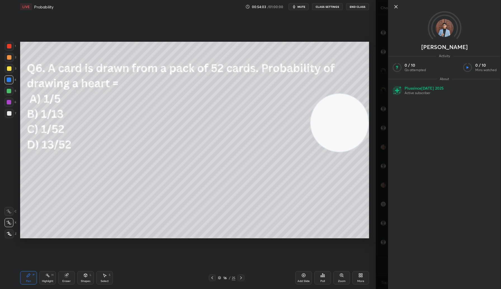
click at [396, 8] on icon at bounding box center [396, 6] width 7 height 7
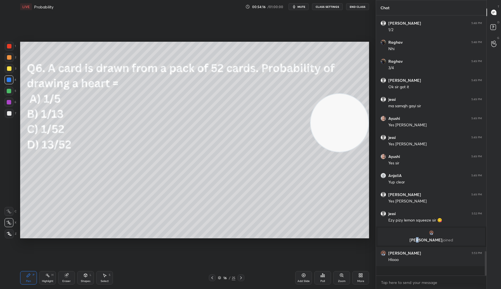
scroll to position [2411, 0]
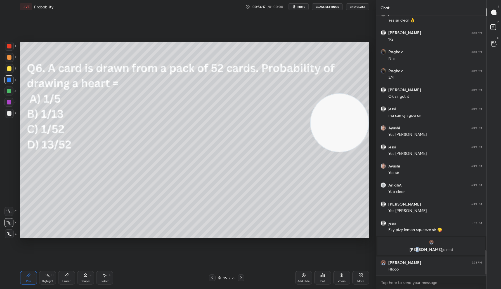
drag, startPoint x: 1, startPoint y: 139, endPoint x: 1, endPoint y: 134, distance: 5.0
click at [1, 136] on div "1 2 3 4 5 6 7 C X Z C X Z E E Erase all H H" at bounding box center [9, 140] width 18 height 196
click at [10, 92] on div at bounding box center [9, 91] width 4 height 4
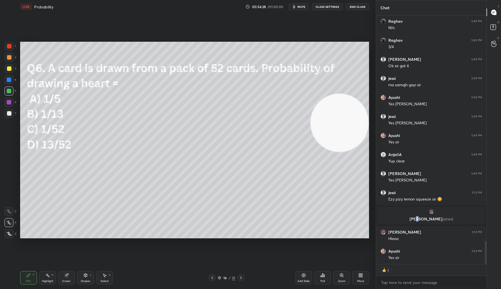
scroll to position [2461, 0]
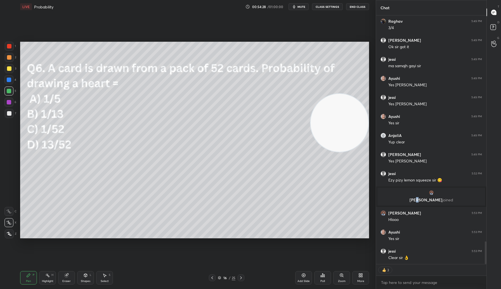
click at [220, 277] on icon at bounding box center [219, 277] width 3 height 3
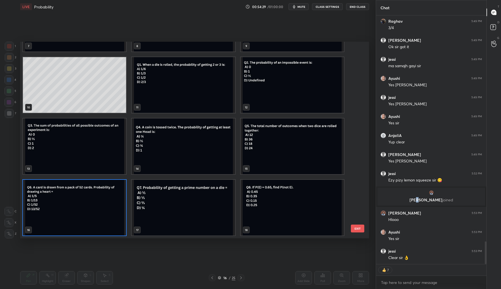
scroll to position [172, 0]
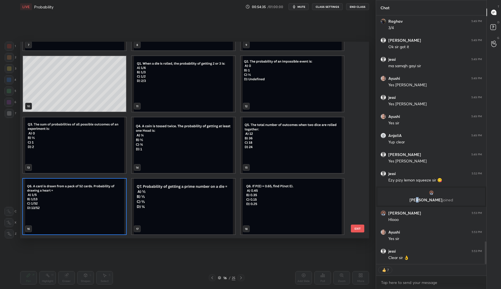
type textarea "x"
click at [353, 228] on button "EXIT" at bounding box center [357, 228] width 13 height 8
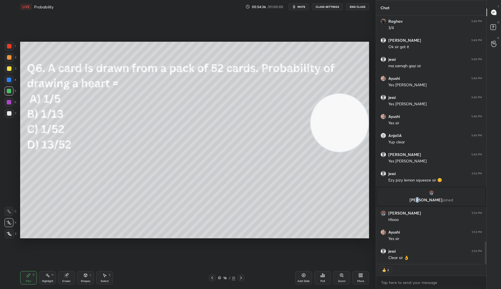
scroll to position [0, 0]
click at [327, 280] on div "Poll" at bounding box center [322, 277] width 17 height 13
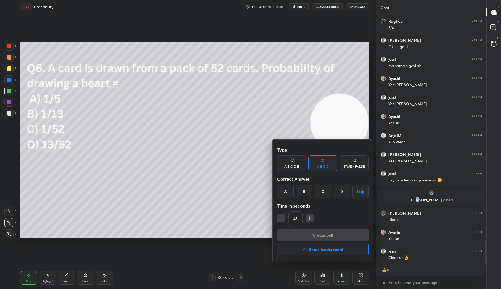
click at [308, 219] on icon "button" at bounding box center [310, 218] width 6 height 6
type input "60"
click at [284, 192] on div "A" at bounding box center [285, 190] width 16 height 13
click at [322, 233] on button "Create poll" at bounding box center [323, 234] width 92 height 11
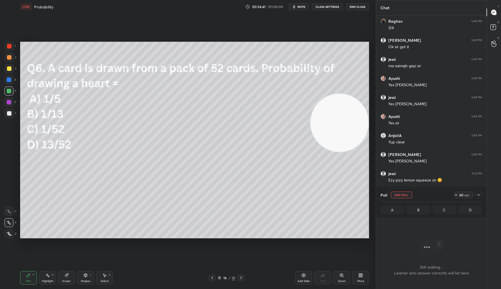
scroll to position [2, 2]
click at [241, 275] on icon at bounding box center [241, 277] width 4 height 4
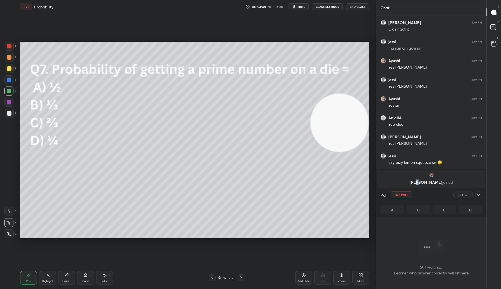
click at [477, 195] on icon at bounding box center [478, 194] width 4 height 4
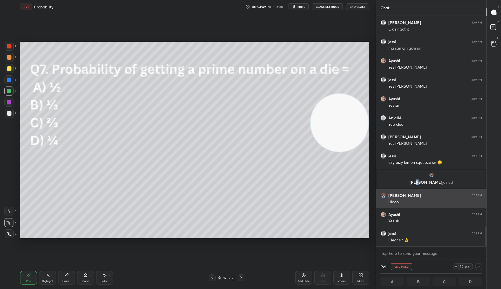
scroll to position [0, 2]
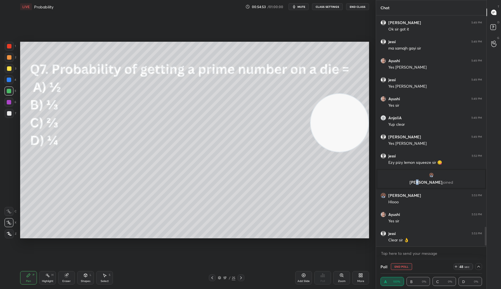
click at [478, 267] on icon at bounding box center [478, 266] width 4 height 4
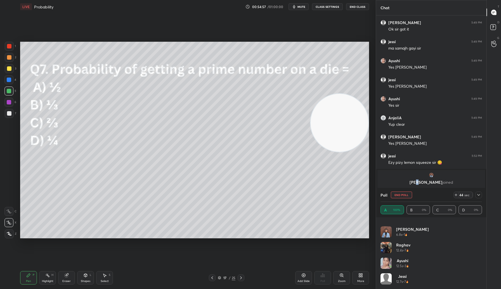
click at [480, 194] on icon at bounding box center [478, 194] width 4 height 4
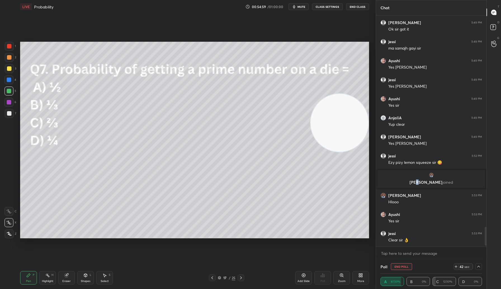
click at [478, 266] on icon at bounding box center [478, 266] width 4 height 4
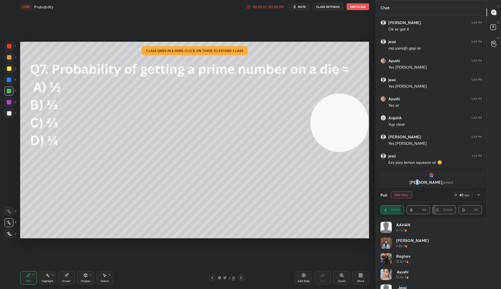
click at [265, 6] on div "00:55:01" at bounding box center [260, 6] width 16 height 3
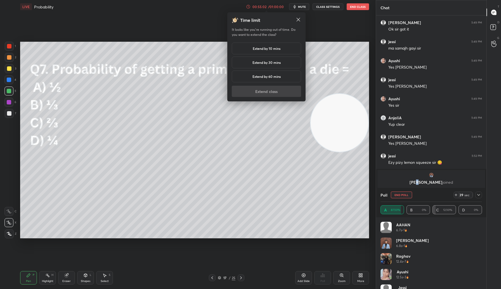
click at [266, 50] on h5 "Extend by 10 mins" at bounding box center [267, 48] width 28 height 5
click at [269, 88] on button "Extend class" at bounding box center [266, 91] width 69 height 11
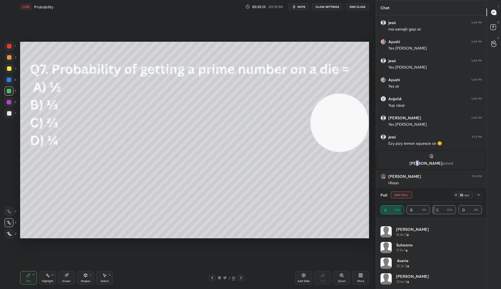
click at [479, 196] on icon at bounding box center [478, 194] width 4 height 4
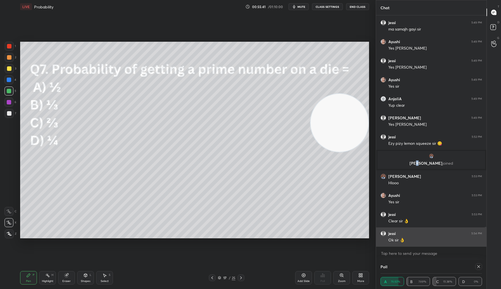
scroll to position [30, 100]
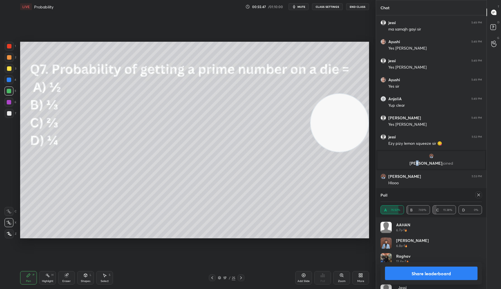
click at [427, 274] on button "Share leaderboard" at bounding box center [431, 272] width 93 height 13
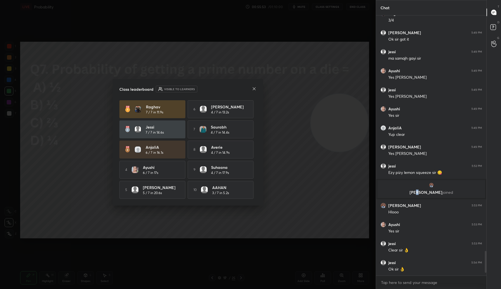
click at [254, 89] on icon at bounding box center [254, 88] width 4 height 4
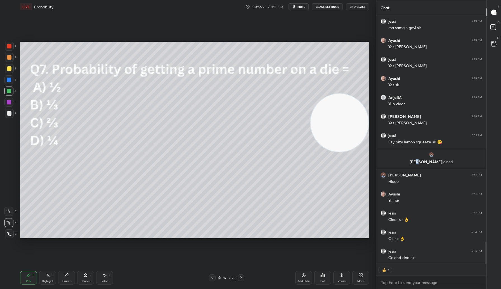
scroll to position [2518, 0]
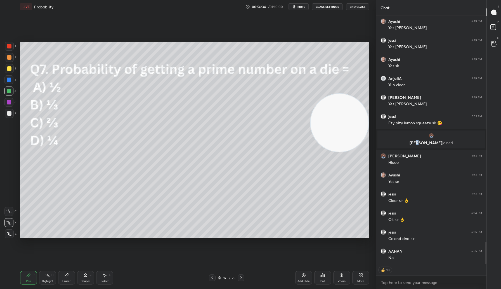
click at [219, 276] on icon at bounding box center [219, 277] width 3 height 3
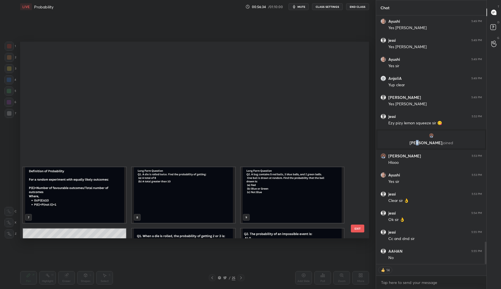
scroll to position [195, 346]
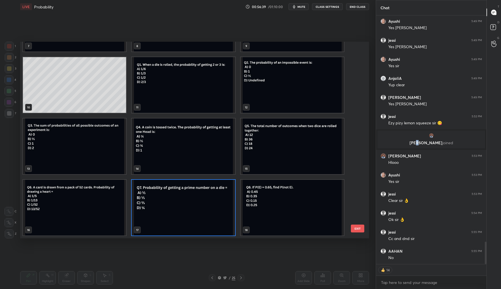
click at [359, 229] on button "EXIT" at bounding box center [357, 228] width 13 height 8
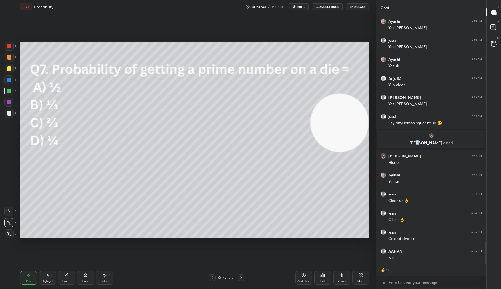
click at [322, 275] on icon at bounding box center [322, 275] width 4 height 4
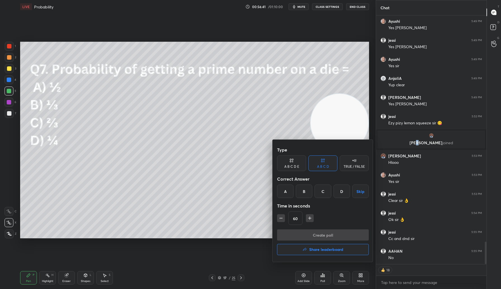
type textarea "x"
click at [282, 220] on icon "button" at bounding box center [281, 218] width 6 height 6
type input "45"
click at [306, 192] on div "B" at bounding box center [304, 190] width 16 height 13
click at [313, 233] on button "Create poll" at bounding box center [323, 234] width 92 height 11
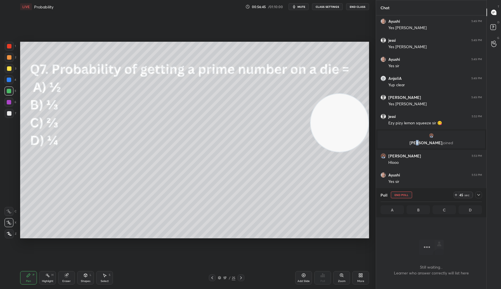
scroll to position [2, 2]
click at [238, 277] on div at bounding box center [241, 277] width 7 height 7
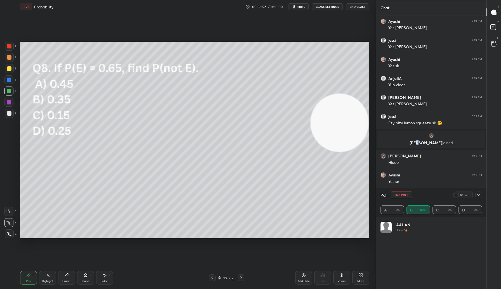
scroll to position [2536, 0]
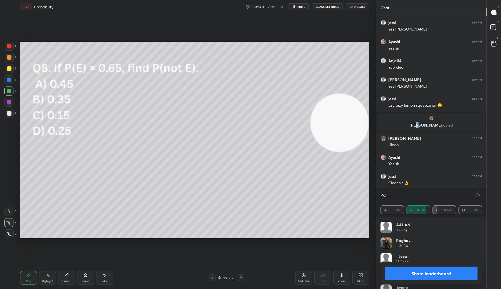
click at [429, 273] on button "Share leaderboard" at bounding box center [431, 272] width 93 height 13
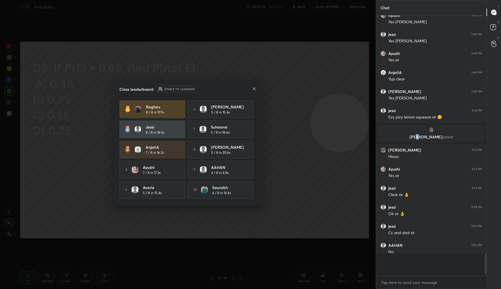
scroll to position [258, 109]
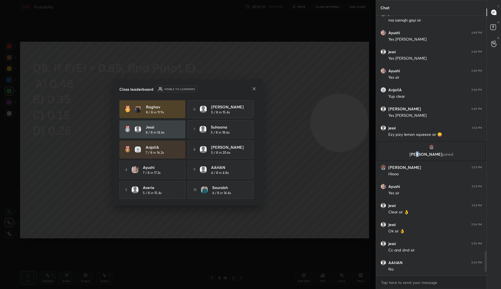
click at [254, 88] on icon at bounding box center [254, 88] width 4 height 4
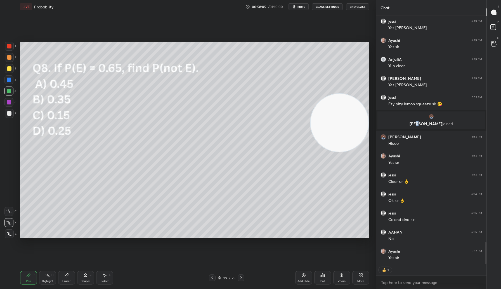
scroll to position [2556, 0]
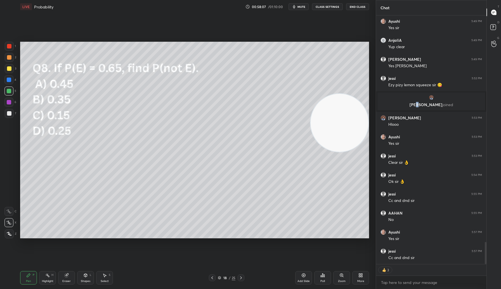
click at [220, 277] on icon at bounding box center [219, 277] width 3 height 3
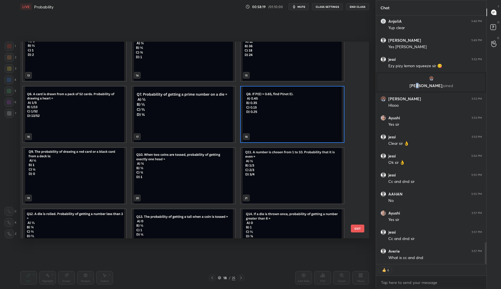
scroll to position [258, 109]
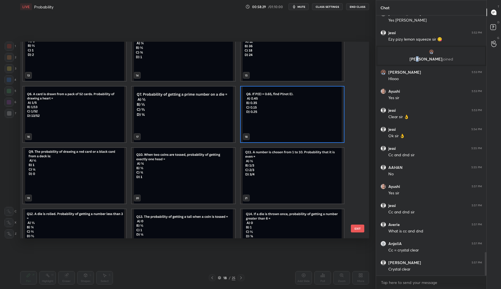
click at [354, 227] on button "EXIT" at bounding box center [357, 228] width 13 height 8
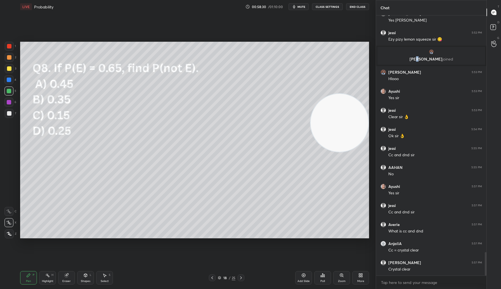
click at [322, 281] on div "Poll" at bounding box center [322, 280] width 4 height 3
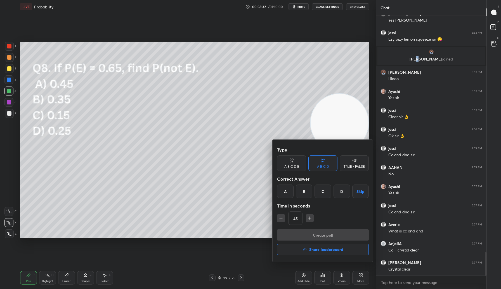
scroll to position [2621, 0]
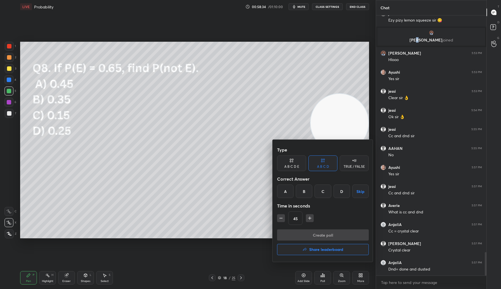
click at [304, 193] on div "B" at bounding box center [304, 190] width 16 height 13
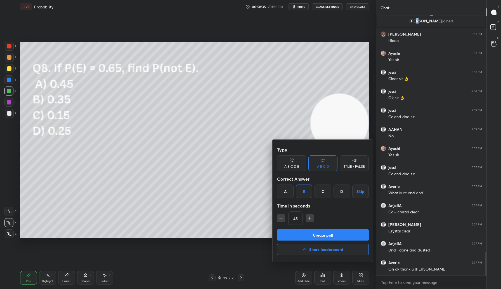
click at [310, 234] on button "Create poll" at bounding box center [323, 234] width 92 height 11
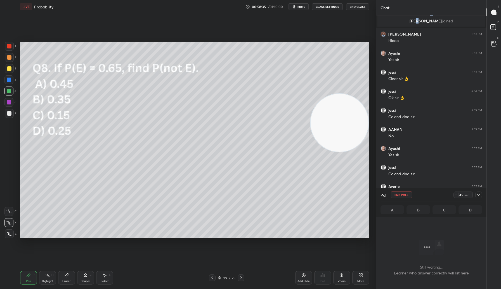
scroll to position [2, 2]
click at [241, 277] on icon at bounding box center [241, 277] width 4 height 4
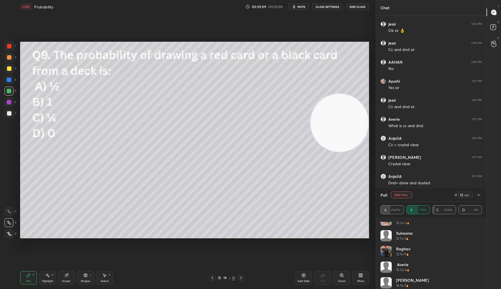
scroll to position [27, 0]
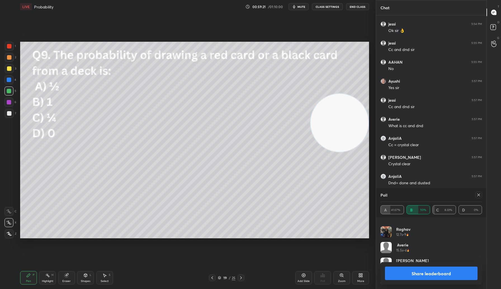
click at [431, 272] on button "Share leaderboard" at bounding box center [431, 272] width 93 height 13
type textarea "x"
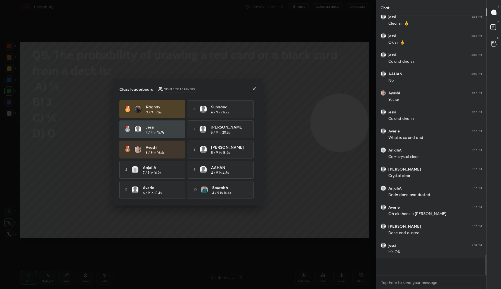
scroll to position [2689, 0]
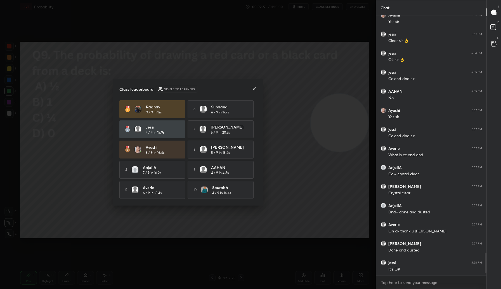
click at [254, 89] on icon at bounding box center [254, 88] width 4 height 4
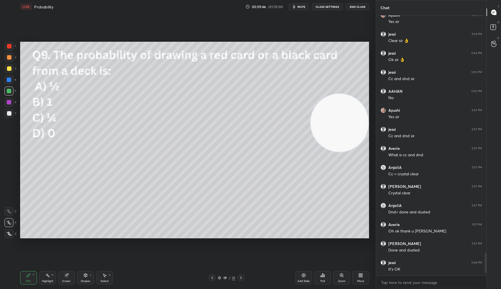
click at [219, 277] on icon at bounding box center [219, 276] width 3 height 1
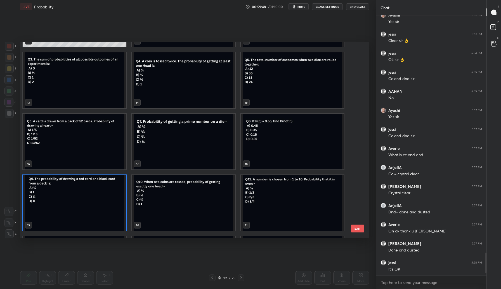
scroll to position [242, 0]
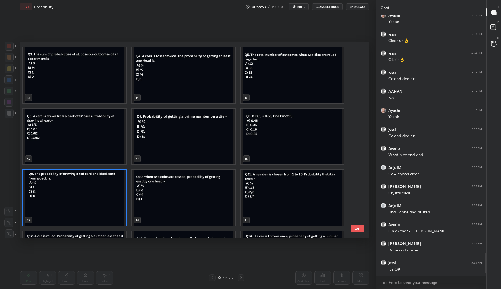
click at [360, 229] on button "EXIT" at bounding box center [357, 228] width 13 height 8
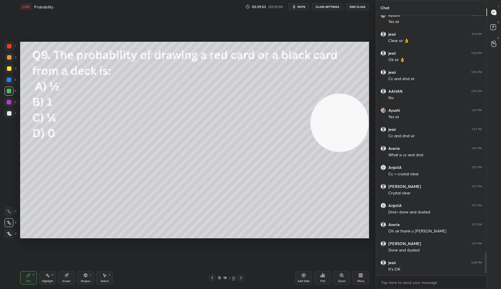
click at [321, 280] on div "Poll" at bounding box center [322, 280] width 4 height 3
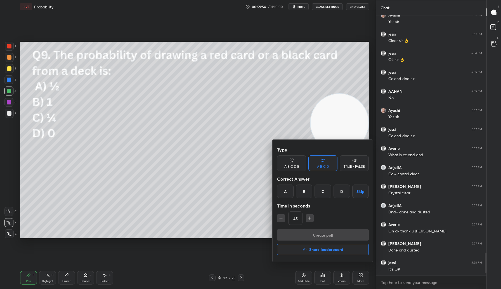
click at [283, 221] on button "button" at bounding box center [281, 218] width 8 height 8
type input "30"
click at [287, 191] on div "A" at bounding box center [285, 190] width 16 height 13
click at [319, 236] on button "Create poll" at bounding box center [323, 234] width 92 height 11
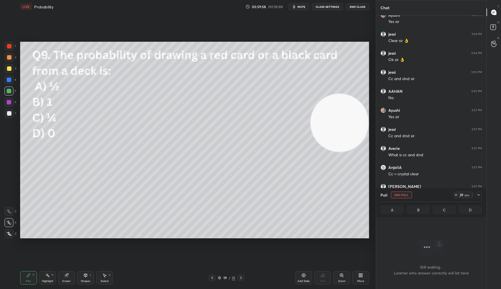
scroll to position [2, 2]
click at [242, 277] on icon at bounding box center [241, 277] width 4 height 4
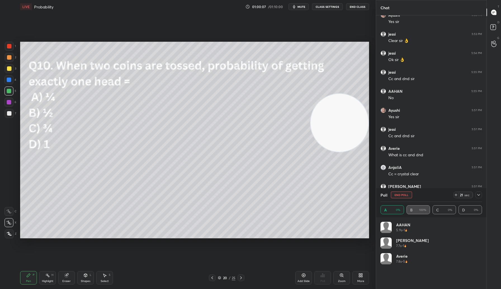
click at [404, 193] on button "End Poll" at bounding box center [401, 194] width 21 height 7
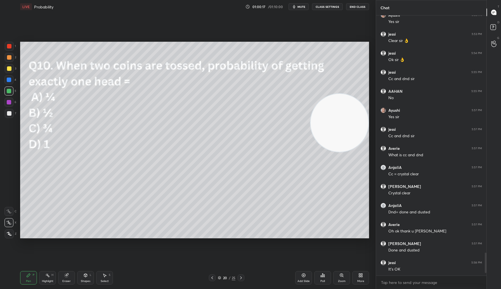
click at [323, 277] on div "Poll" at bounding box center [322, 277] width 17 height 13
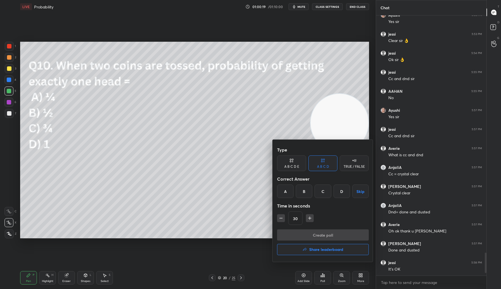
click at [309, 191] on div "B" at bounding box center [304, 190] width 16 height 13
click at [321, 233] on button "Create poll" at bounding box center [323, 234] width 92 height 11
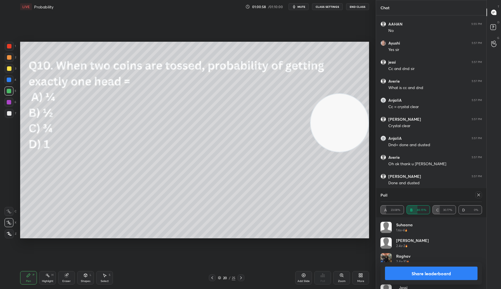
click at [427, 272] on button "Share leaderboard" at bounding box center [431, 272] width 93 height 13
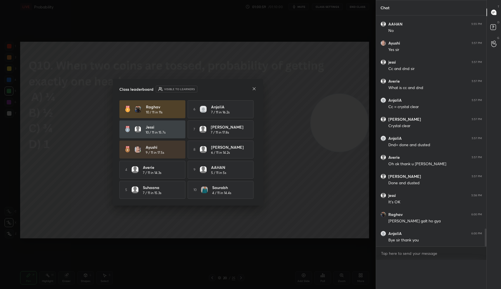
scroll to position [2, 2]
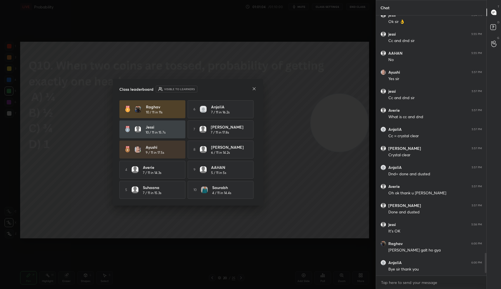
click at [254, 87] on icon at bounding box center [254, 88] width 4 height 4
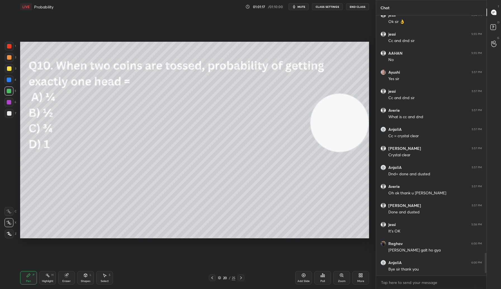
click at [219, 278] on icon at bounding box center [219, 277] width 3 height 1
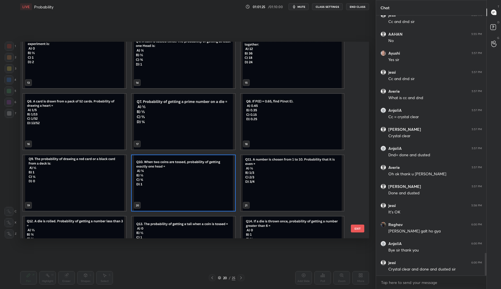
click at [358, 228] on button "EXIT" at bounding box center [357, 228] width 13 height 8
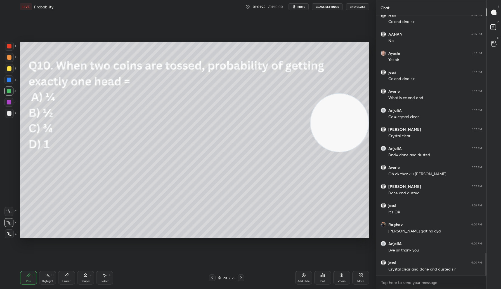
click at [322, 284] on div "Poll" at bounding box center [322, 277] width 17 height 13
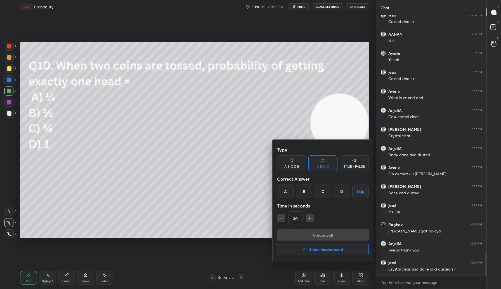
click at [284, 193] on div "A" at bounding box center [285, 190] width 16 height 13
click at [311, 236] on button "Create poll" at bounding box center [323, 234] width 92 height 11
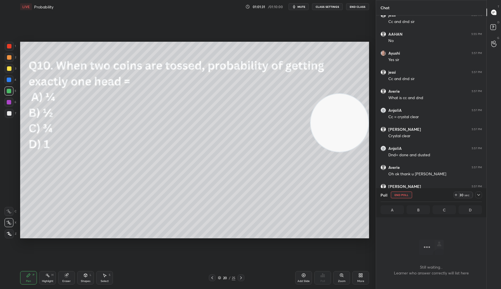
scroll to position [2, 2]
click at [242, 276] on icon at bounding box center [241, 277] width 4 height 4
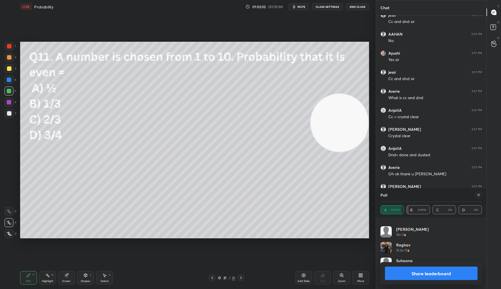
drag, startPoint x: 417, startPoint y: 273, endPoint x: 419, endPoint y: 253, distance: 20.2
click at [417, 273] on button "Share leaderboard" at bounding box center [431, 272] width 93 height 13
type textarea "x"
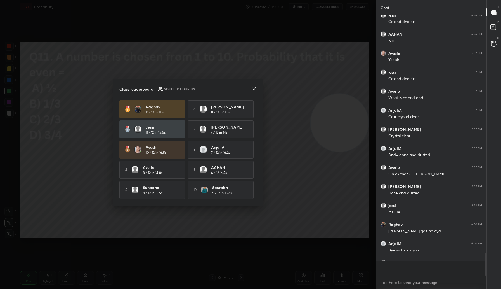
scroll to position [1, 2]
click at [253, 88] on icon at bounding box center [254, 88] width 4 height 4
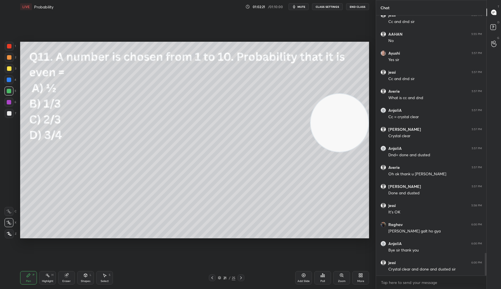
click at [220, 279] on div "21 / 25" at bounding box center [227, 277] width 18 height 5
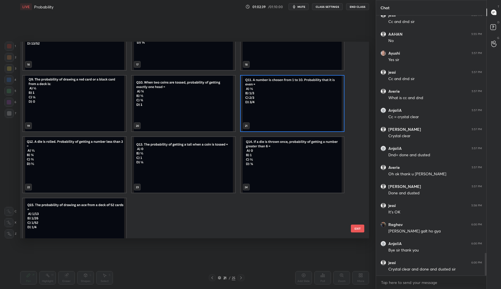
click at [360, 228] on button "EXIT" at bounding box center [357, 228] width 13 height 8
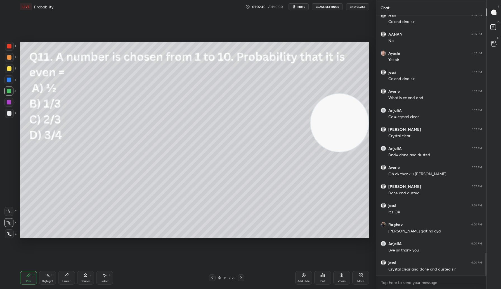
click at [320, 277] on div "Poll" at bounding box center [322, 277] width 17 height 13
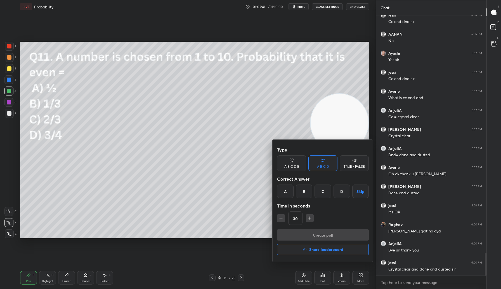
click at [309, 219] on icon "button" at bounding box center [310, 218] width 6 height 6
type input "45"
click at [282, 192] on div "A" at bounding box center [285, 190] width 16 height 13
click at [324, 235] on button "Create poll" at bounding box center [323, 234] width 92 height 11
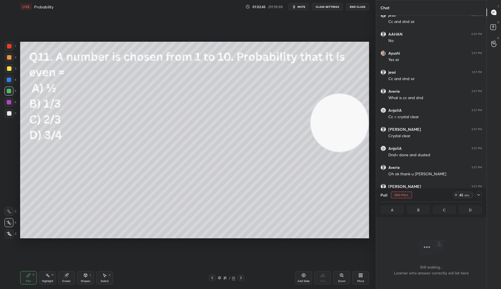
scroll to position [2, 2]
click at [242, 279] on icon at bounding box center [241, 277] width 4 height 4
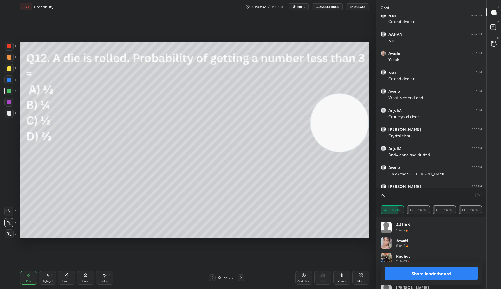
click at [424, 274] on button "Share leaderboard" at bounding box center [431, 272] width 93 height 13
type textarea "x"
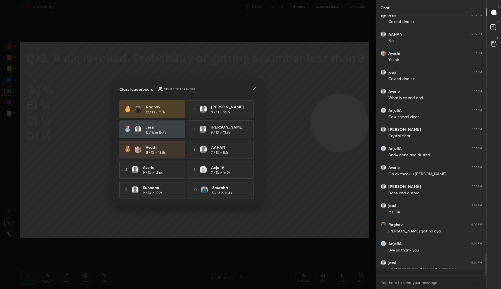
scroll to position [258, 109]
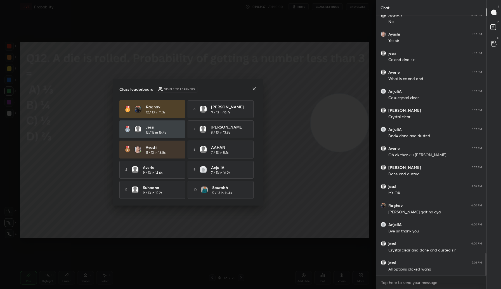
click at [254, 88] on icon at bounding box center [254, 88] width 4 height 4
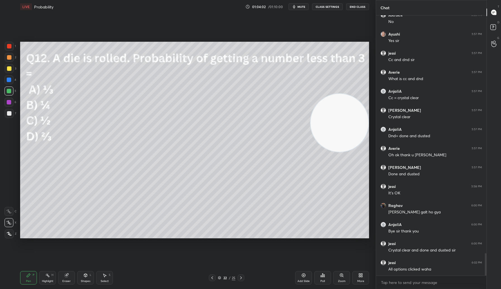
click at [219, 277] on icon at bounding box center [219, 277] width 3 height 3
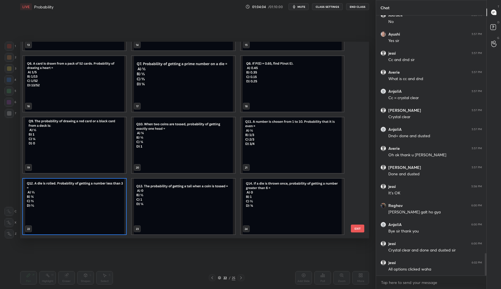
scroll to position [2773, 0]
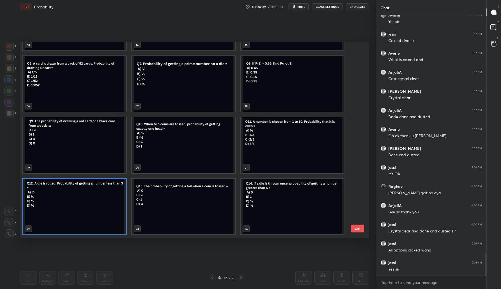
click at [360, 231] on button "EXIT" at bounding box center [357, 228] width 13 height 8
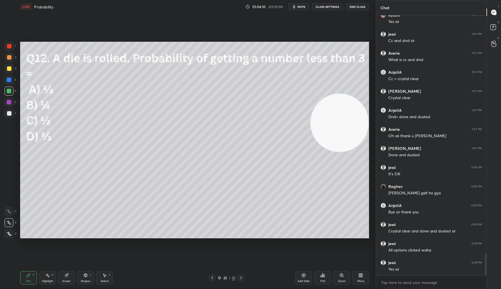
click at [321, 278] on div "Poll" at bounding box center [322, 277] width 17 height 13
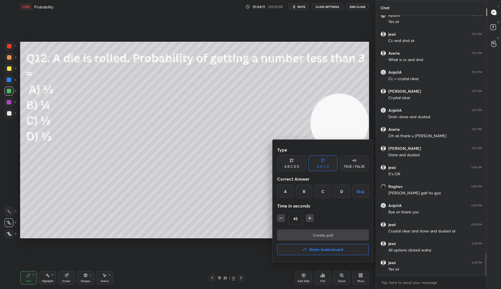
click at [281, 220] on icon "button" at bounding box center [281, 218] width 6 height 6
type input "30"
click at [301, 192] on div "B" at bounding box center [304, 190] width 16 height 13
click at [315, 235] on button "Create poll" at bounding box center [323, 234] width 92 height 11
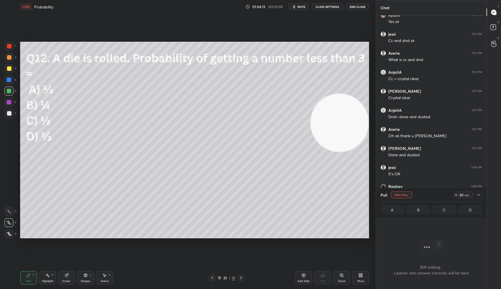
scroll to position [188, 109]
click at [243, 277] on icon at bounding box center [241, 277] width 4 height 4
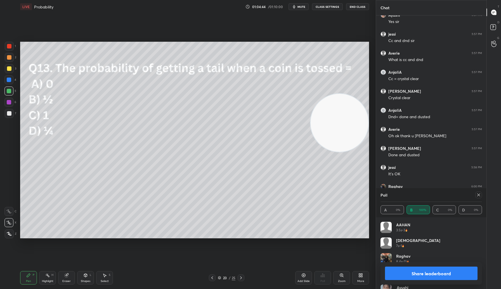
click at [436, 274] on button "Share leaderboard" at bounding box center [431, 272] width 93 height 13
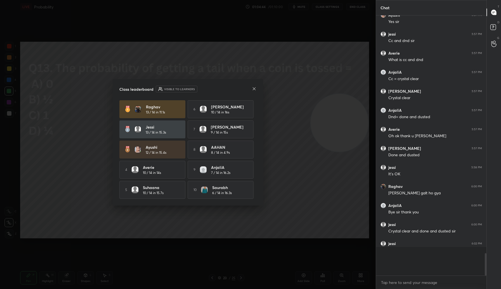
scroll to position [217, 109]
click at [255, 87] on icon at bounding box center [254, 88] width 3 height 3
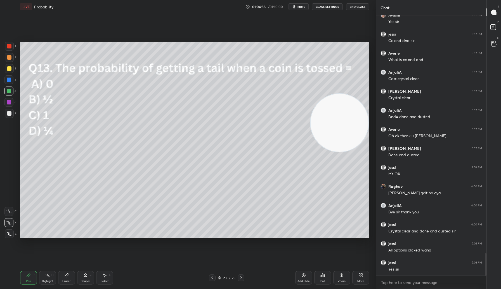
click at [218, 278] on icon at bounding box center [219, 277] width 3 height 3
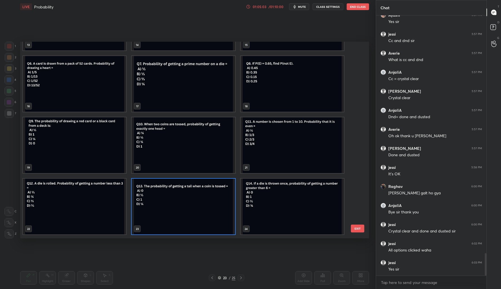
click at [358, 228] on button "EXIT" at bounding box center [357, 228] width 13 height 8
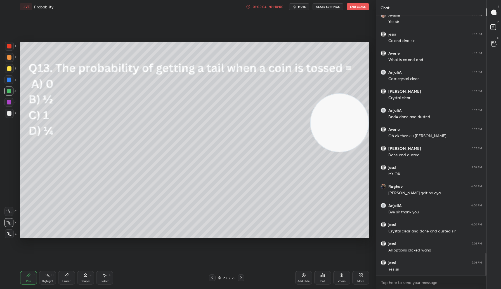
click at [323, 276] on icon at bounding box center [322, 274] width 1 height 3
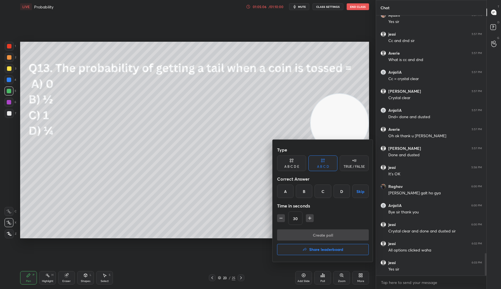
click at [284, 194] on div "A" at bounding box center [285, 190] width 16 height 13
click at [324, 235] on button "Create poll" at bounding box center [323, 234] width 92 height 11
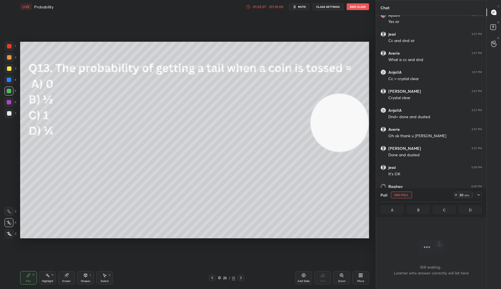
click at [242, 276] on icon at bounding box center [241, 277] width 4 height 4
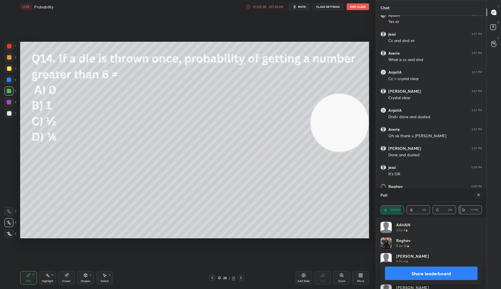
click at [426, 273] on button "Share leaderboard" at bounding box center [431, 272] width 93 height 13
type textarea "x"
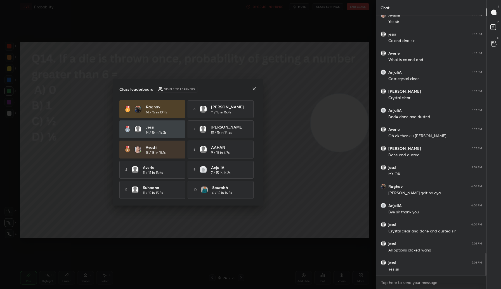
click at [253, 88] on icon at bounding box center [254, 88] width 4 height 4
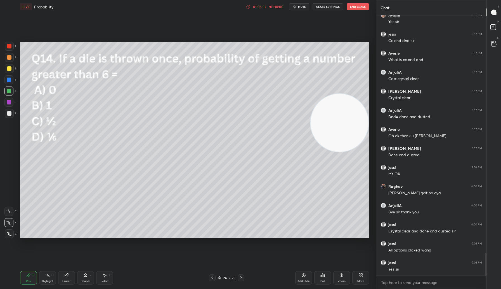
click at [219, 276] on icon at bounding box center [219, 277] width 3 height 3
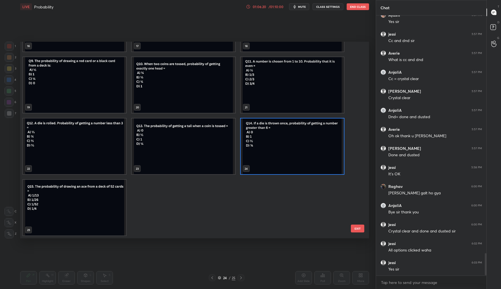
scroll to position [2792, 0]
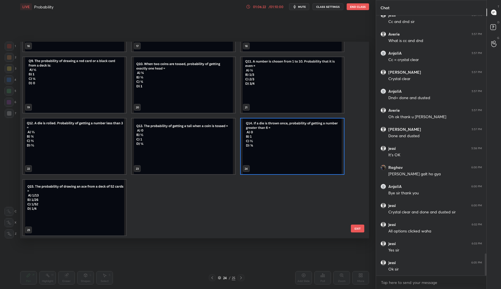
click at [357, 227] on button "EXIT" at bounding box center [357, 228] width 13 height 8
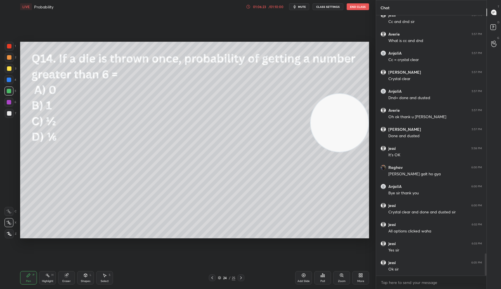
click at [325, 277] on div "Poll" at bounding box center [322, 277] width 17 height 13
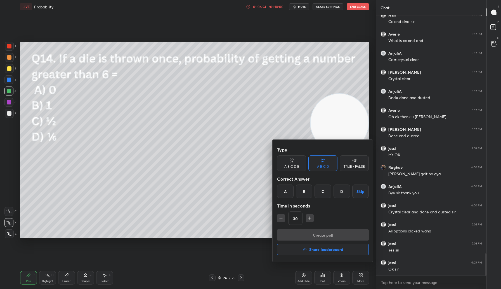
click at [311, 220] on icon "button" at bounding box center [310, 218] width 6 height 6
type input "45"
click at [286, 194] on div "A" at bounding box center [285, 190] width 16 height 13
click at [320, 235] on button "Create poll" at bounding box center [323, 234] width 92 height 11
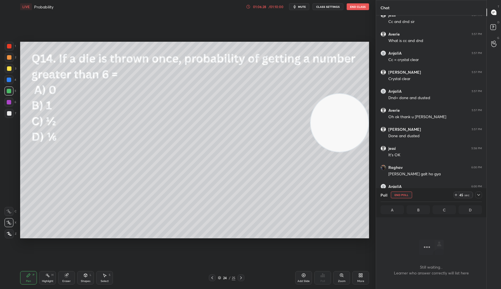
scroll to position [188, 109]
click at [242, 277] on icon at bounding box center [241, 277] width 4 height 4
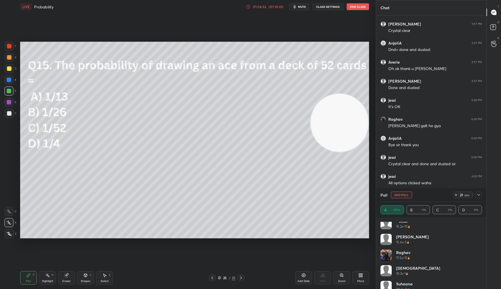
scroll to position [43, 0]
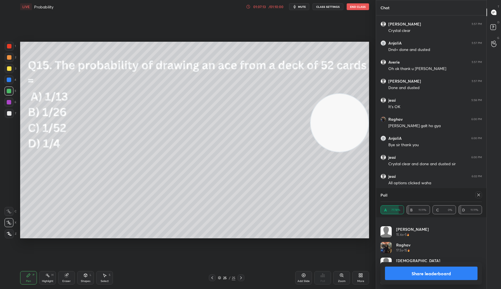
click at [428, 272] on button "Share leaderboard" at bounding box center [431, 272] width 93 height 13
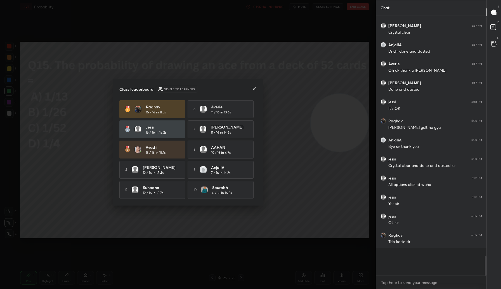
scroll to position [210, 109]
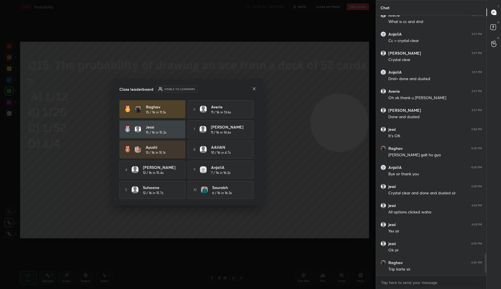
click at [253, 88] on icon at bounding box center [254, 88] width 4 height 4
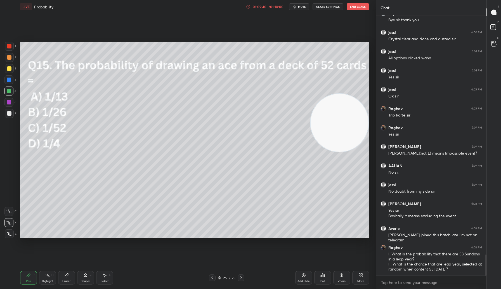
scroll to position [2984, 0]
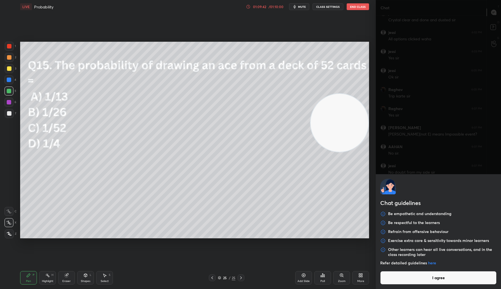
click at [408, 274] on button "I agree" at bounding box center [438, 277] width 116 height 13
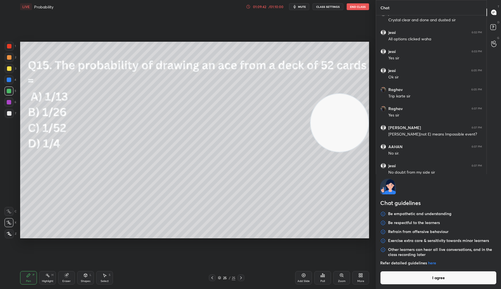
type textarea "x"
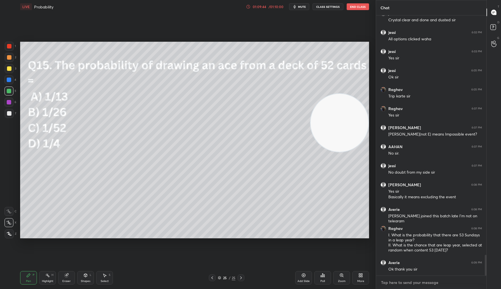
paste textarea "[URL][DOMAIN_NAME]"
type textarea "[URL][DOMAIN_NAME]"
type textarea "x"
type textarea "[URL][DOMAIN_NAME]"
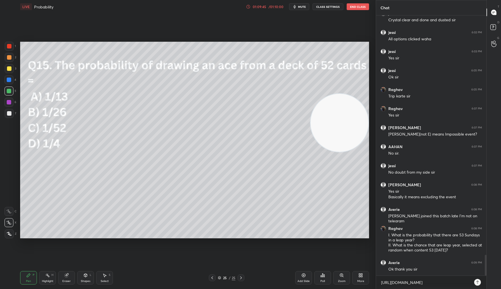
type textarea "x"
click at [477, 283] on icon at bounding box center [477, 282] width 4 height 4
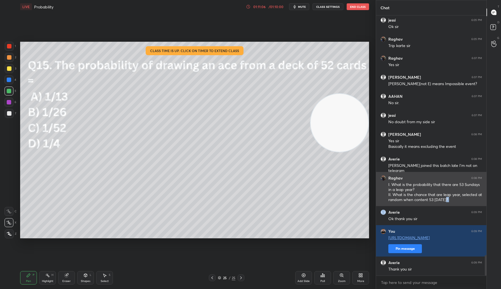
scroll to position [3063, 0]
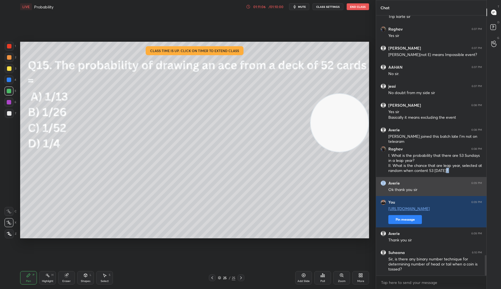
drag, startPoint x: 452, startPoint y: 197, endPoint x: 388, endPoint y: 185, distance: 65.4
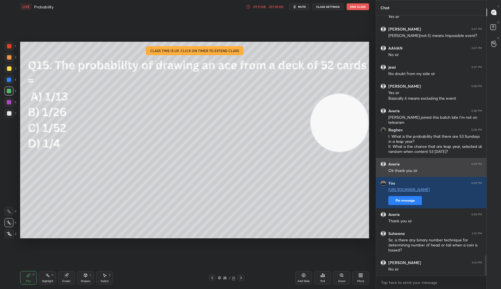
click at [449, 170] on div "Ok thank you sir" at bounding box center [435, 171] width 94 height 6
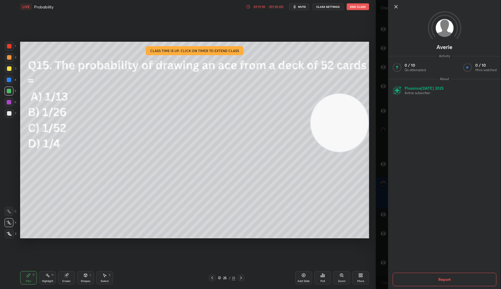
click at [395, 7] on icon at bounding box center [396, 6] width 7 height 7
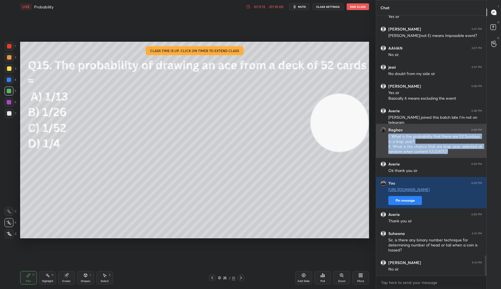
drag, startPoint x: 386, startPoint y: 135, endPoint x: 460, endPoint y: 151, distance: 75.7
click at [460, 151] on div "[PERSON_NAME] 6:08 PM I. What is the probability that there are 53 Sundays in a…" at bounding box center [431, 141] width 110 height 34
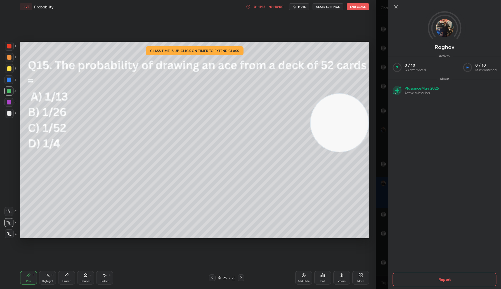
scroll to position [3101, 0]
click at [397, 6] on icon at bounding box center [396, 6] width 7 height 7
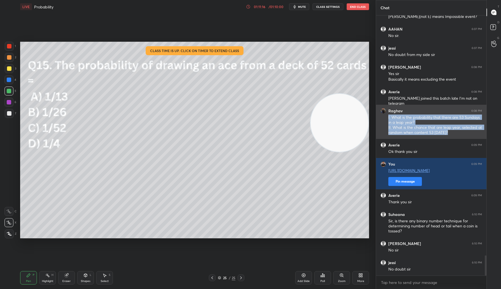
copy div "I. What is the probability that there are 53 Sundays in a leap year? II. What i…"
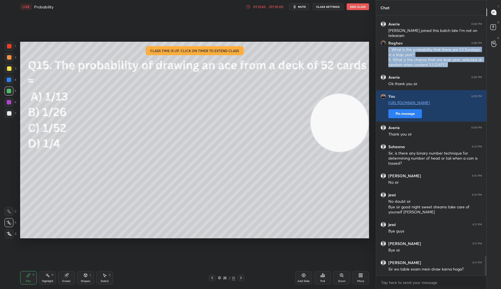
scroll to position [3198, 0]
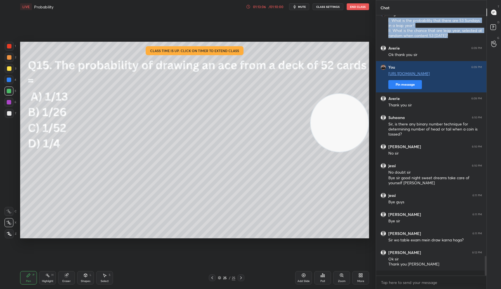
click at [265, 4] on div "01:13:06 / 01:10:00" at bounding box center [265, 6] width 39 height 4
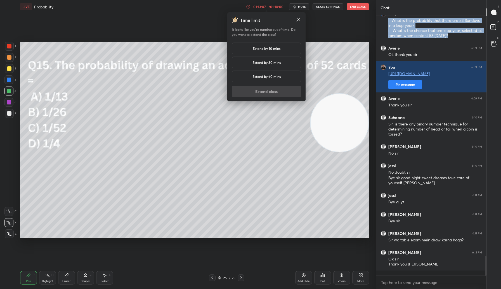
click at [265, 46] on h5 "Extend by 10 mins" at bounding box center [267, 48] width 28 height 5
click at [275, 92] on button "Extend class" at bounding box center [266, 91] width 69 height 11
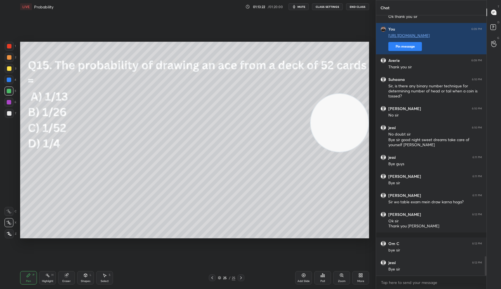
scroll to position [3255, 0]
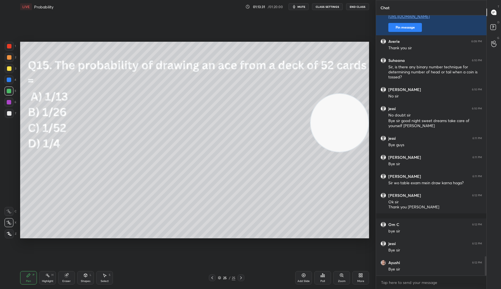
click at [357, 8] on button "End Class" at bounding box center [357, 6] width 23 height 7
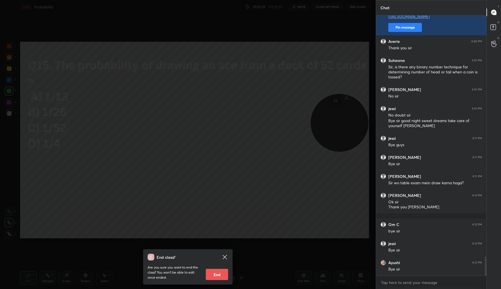
click at [216, 275] on button "End" at bounding box center [217, 273] width 22 height 11
type textarea "x"
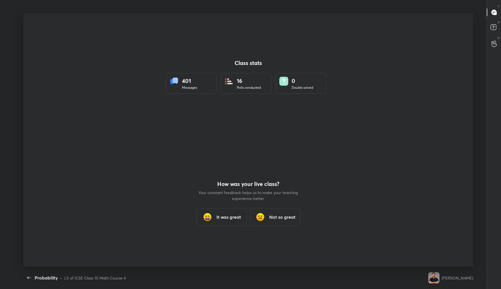
scroll to position [0, 0]
click at [30, 276] on icon "button" at bounding box center [29, 277] width 7 height 7
